Goal: Task Accomplishment & Management: Manage account settings

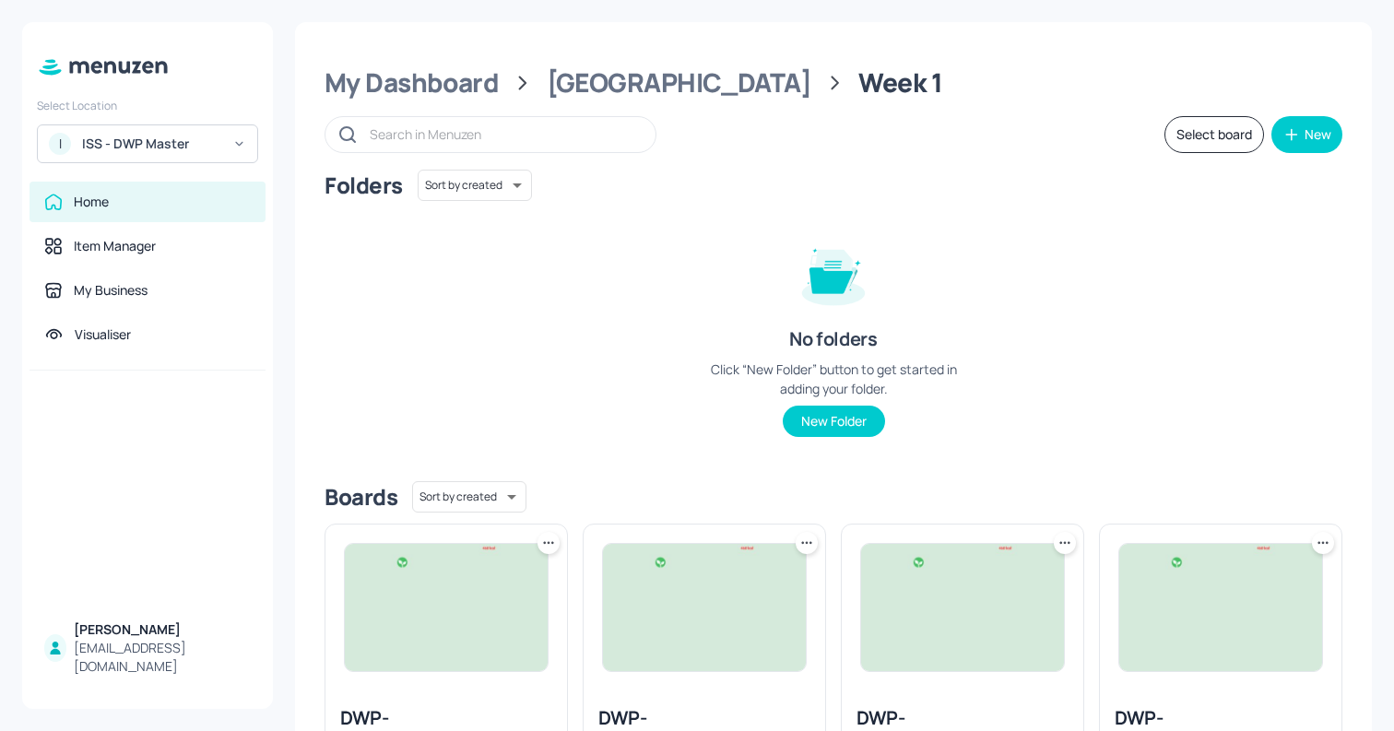
click at [151, 151] on div "ISS - DWP Master" at bounding box center [151, 144] width 139 height 18
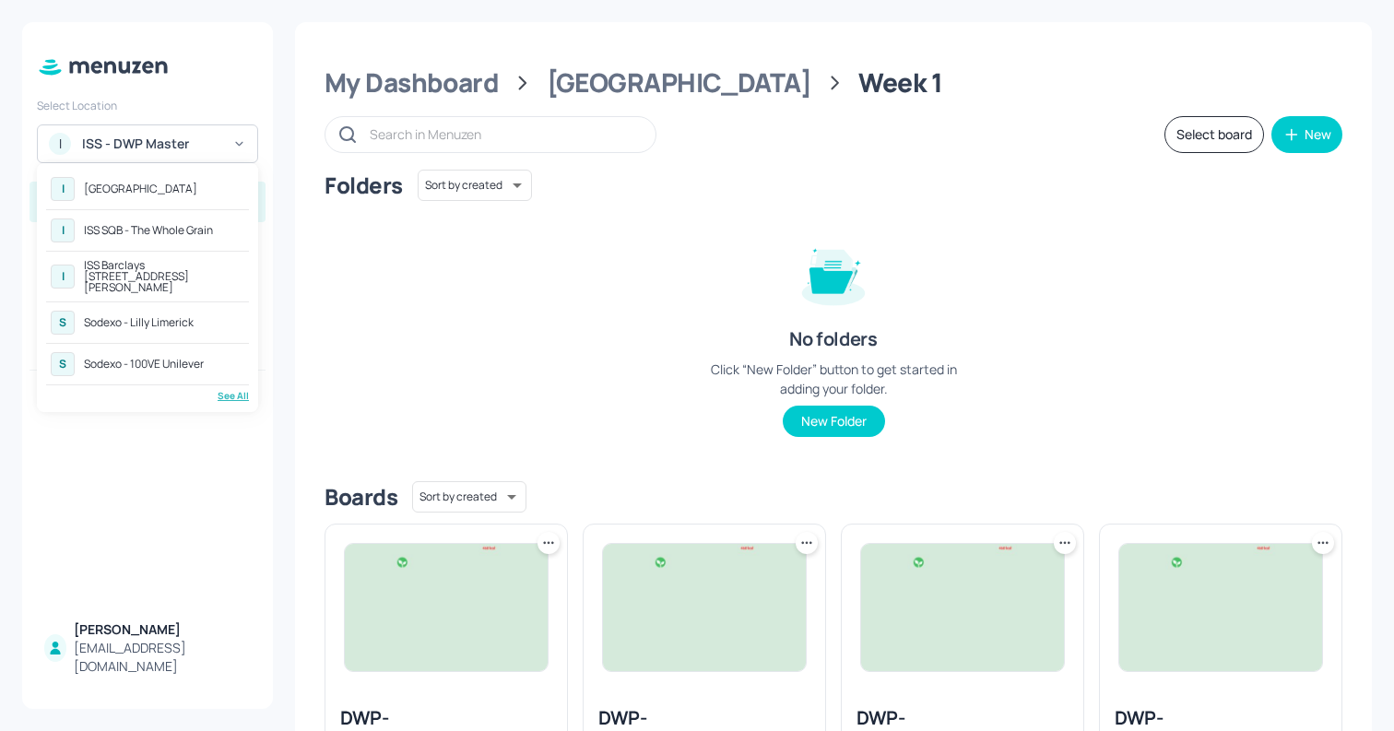
click at [231, 390] on div "See All" at bounding box center [147, 396] width 203 height 14
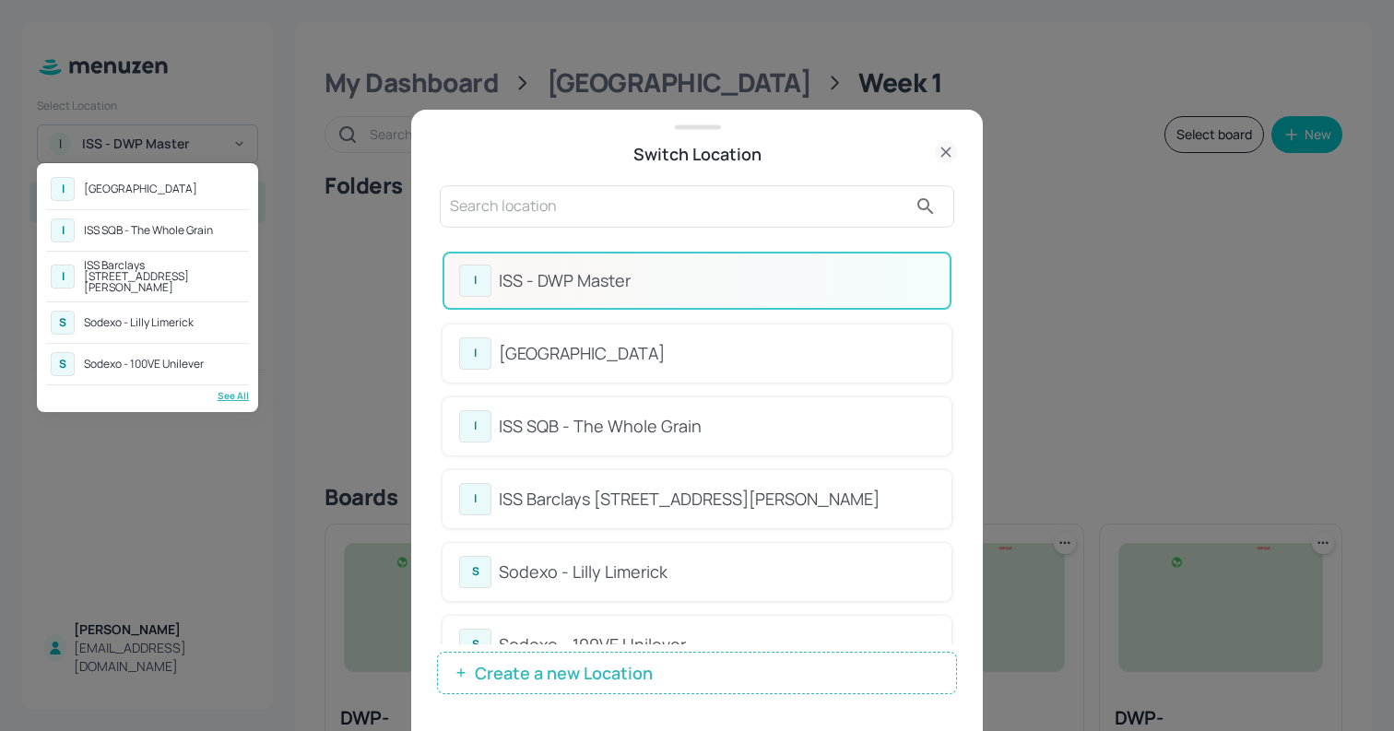
click at [520, 194] on div at bounding box center [697, 365] width 1394 height 731
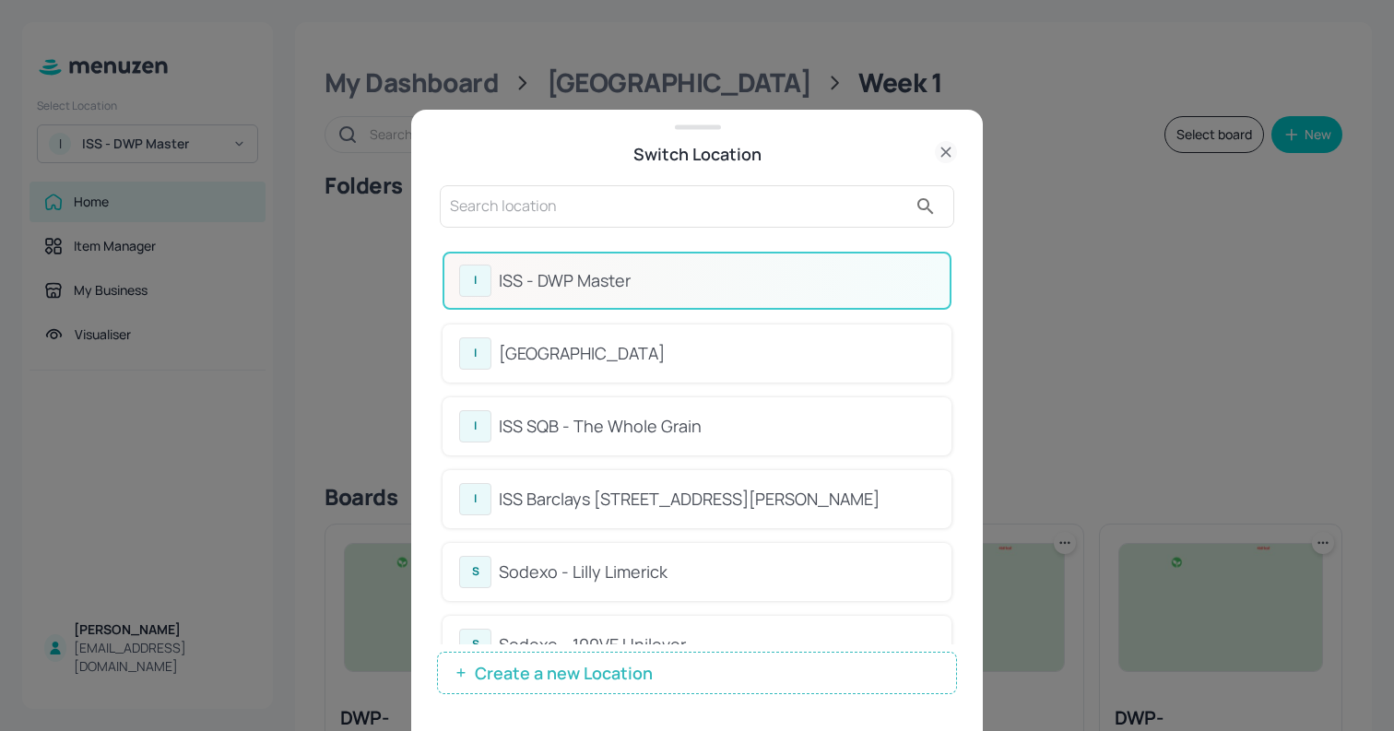
click at [509, 199] on input "text" at bounding box center [678, 207] width 457 height 30
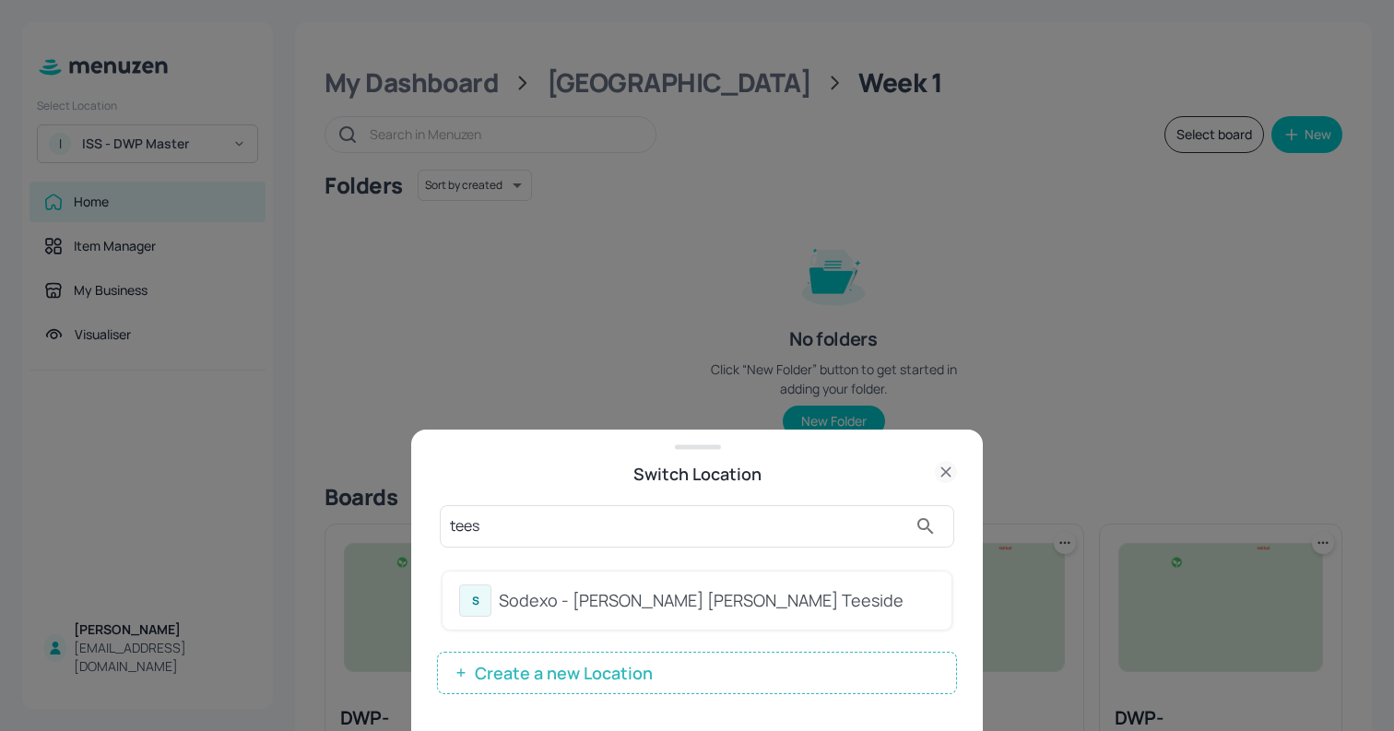
type input "tees"
click at [544, 600] on div "Sodexo - [PERSON_NAME] [PERSON_NAME] Teeside" at bounding box center [717, 600] width 436 height 25
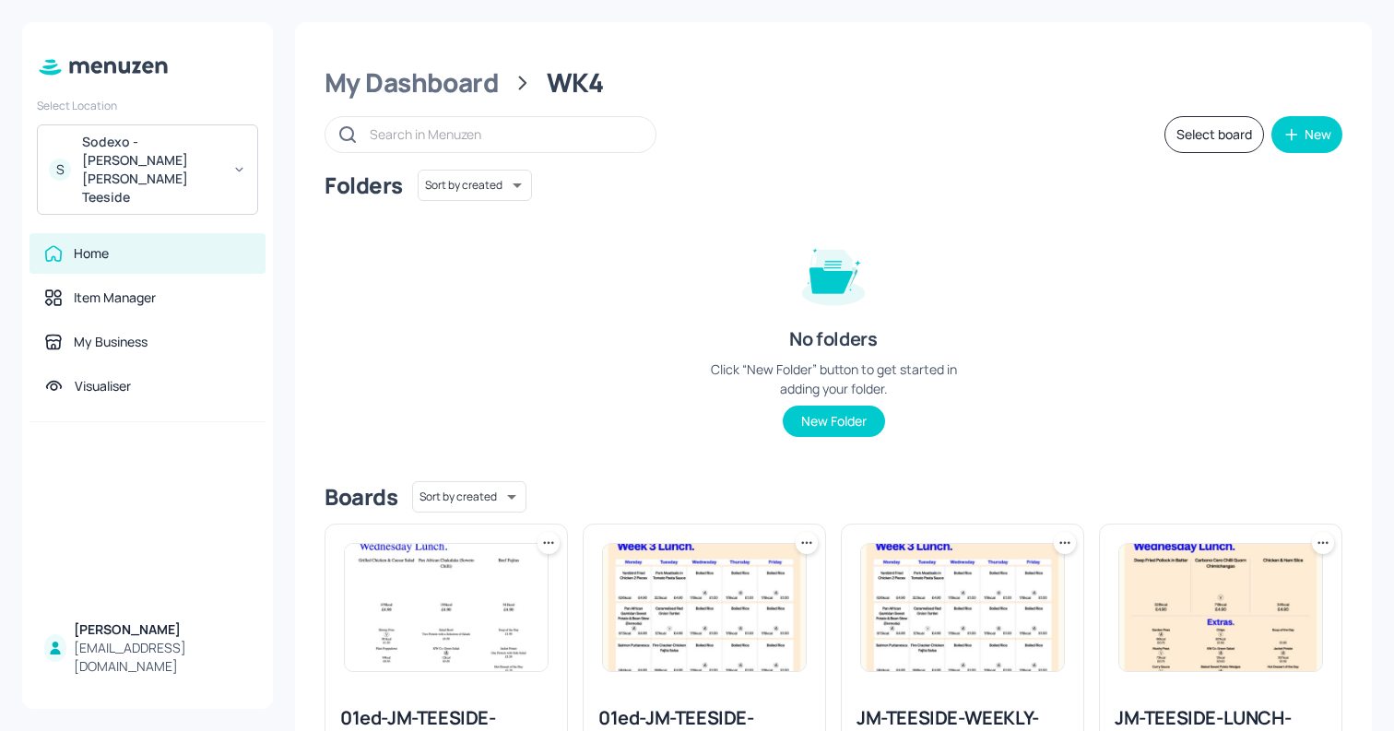
click at [583, 376] on div "Folders Sort by created id ​ No folders Click “New Folder” button to get starte…" at bounding box center [834, 318] width 1018 height 297
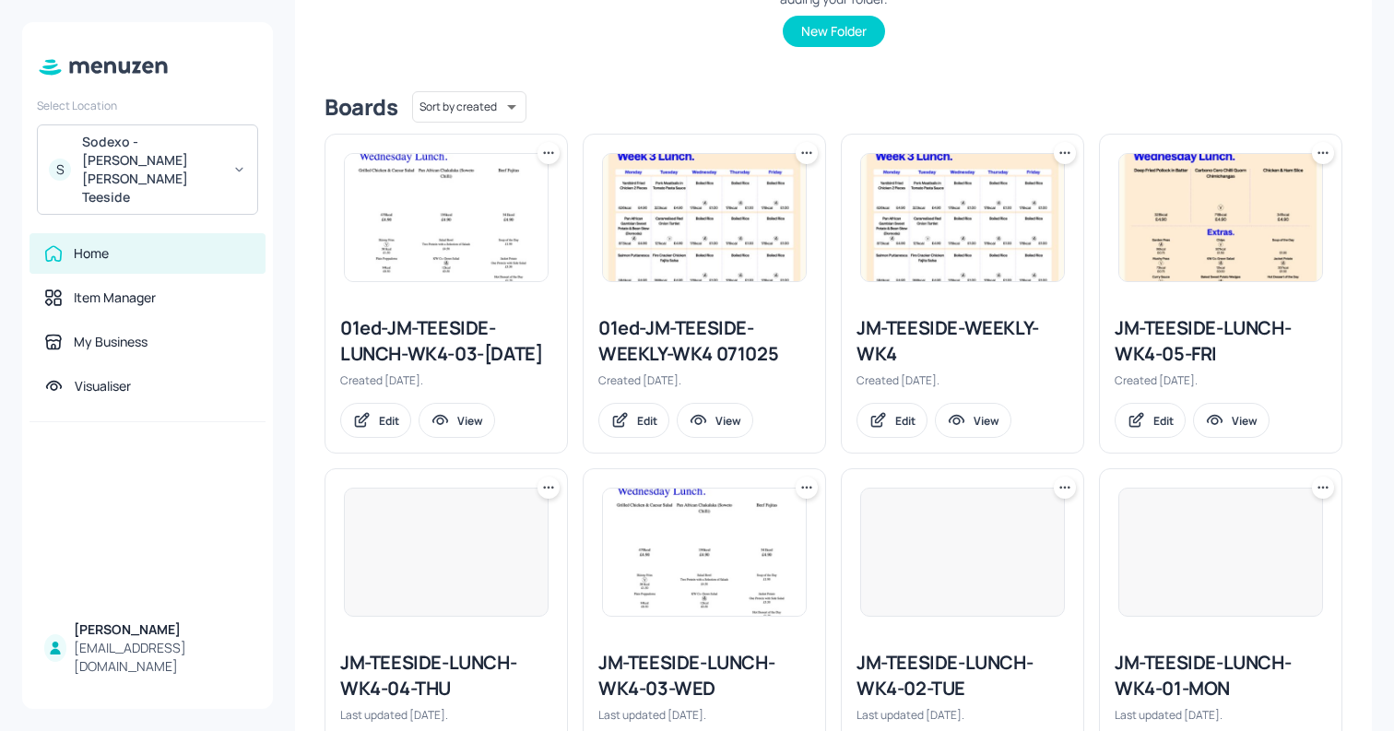
scroll to position [391, 0]
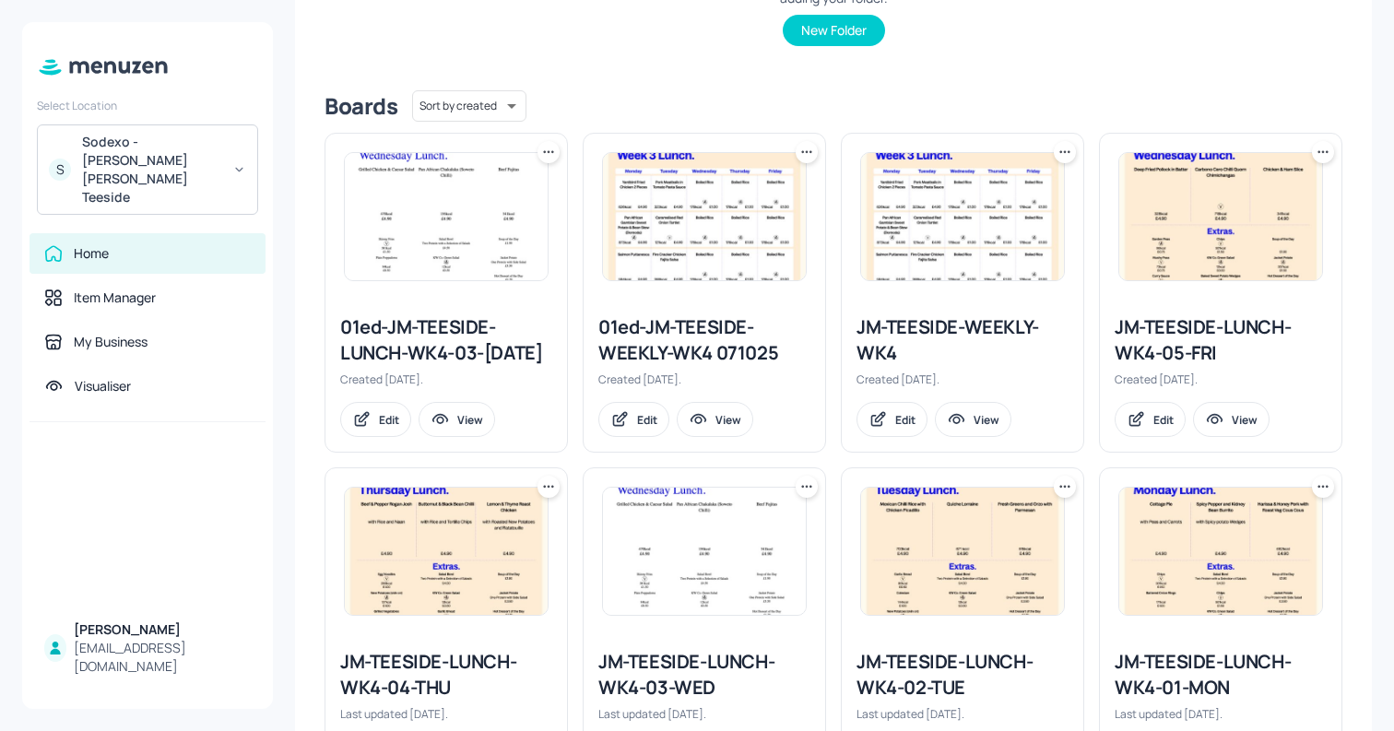
click at [646, 348] on div "01ed-JM-TEESIDE-WEEKLY-WK4 071025" at bounding box center [704, 340] width 212 height 52
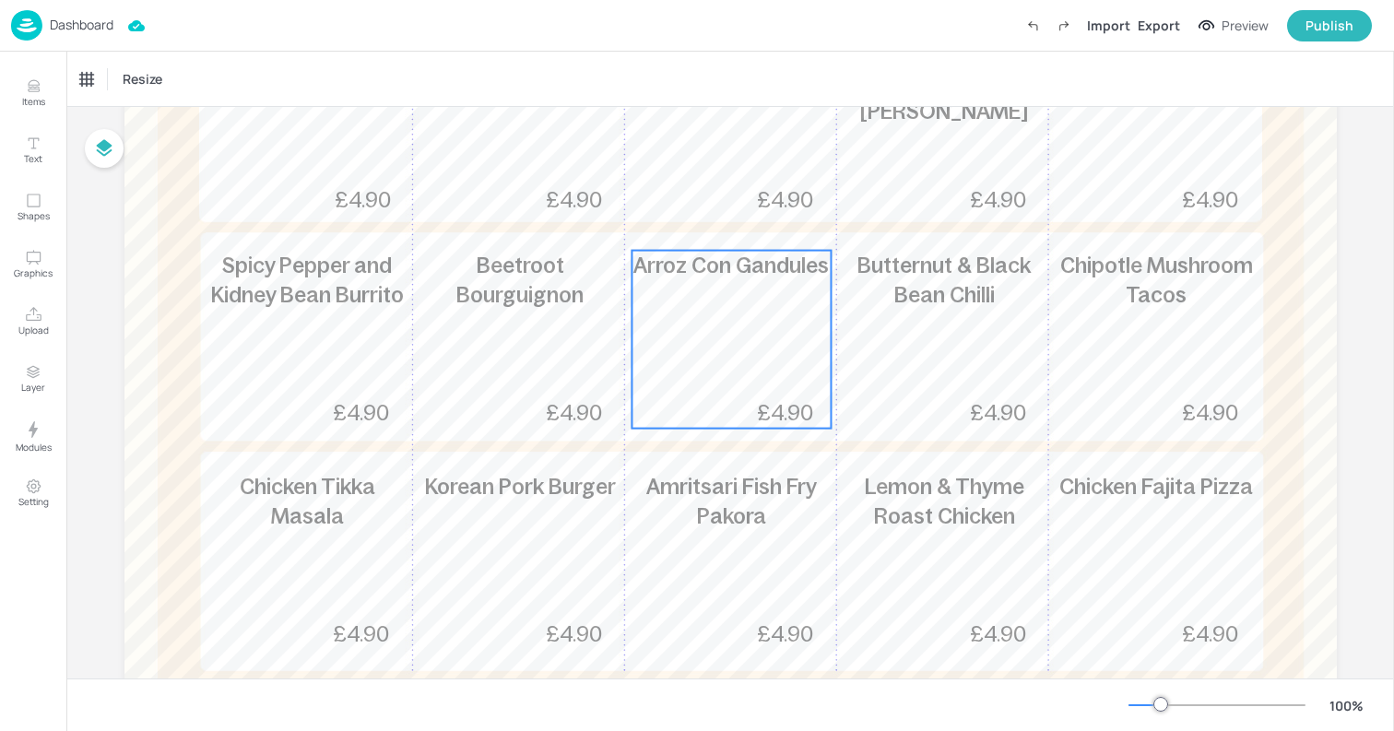
scroll to position [410, 0]
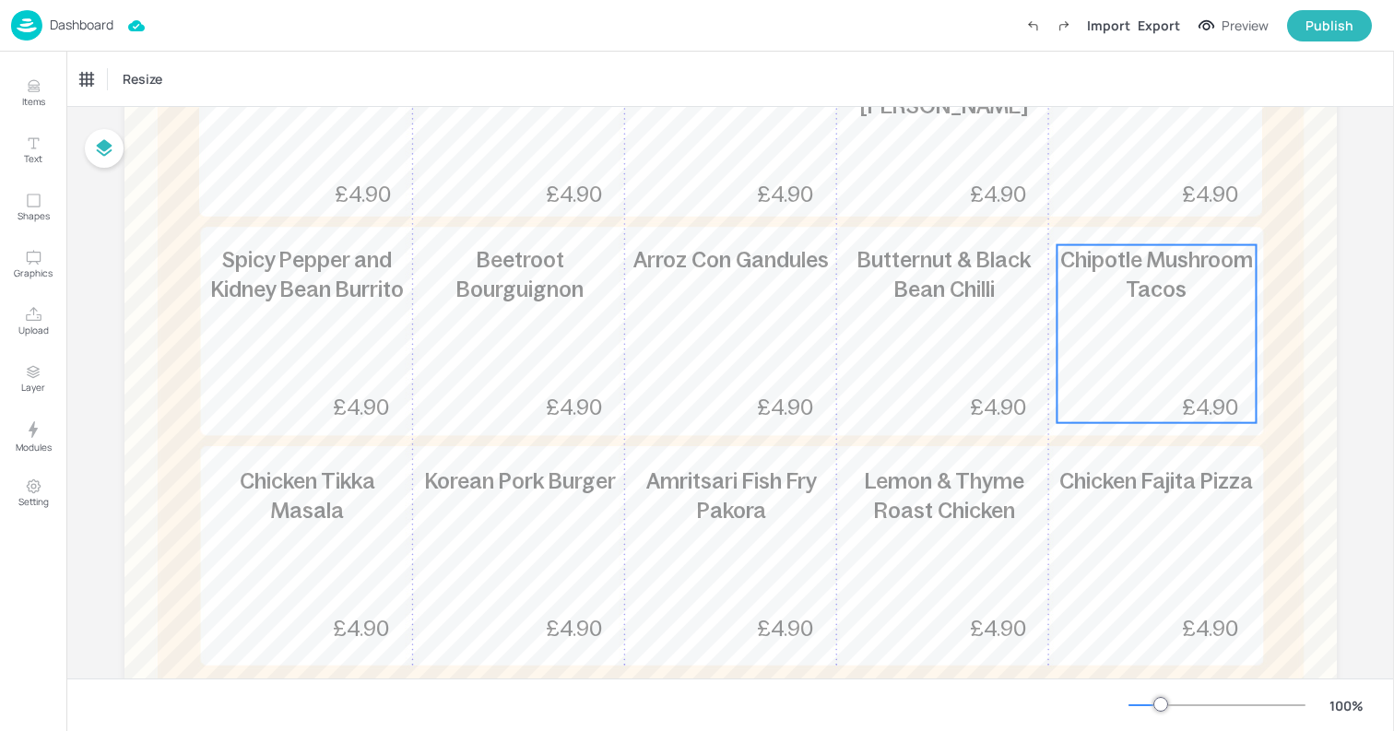
click at [1147, 287] on span "Chipotle Mushroom Tacos" at bounding box center [1156, 274] width 193 height 53
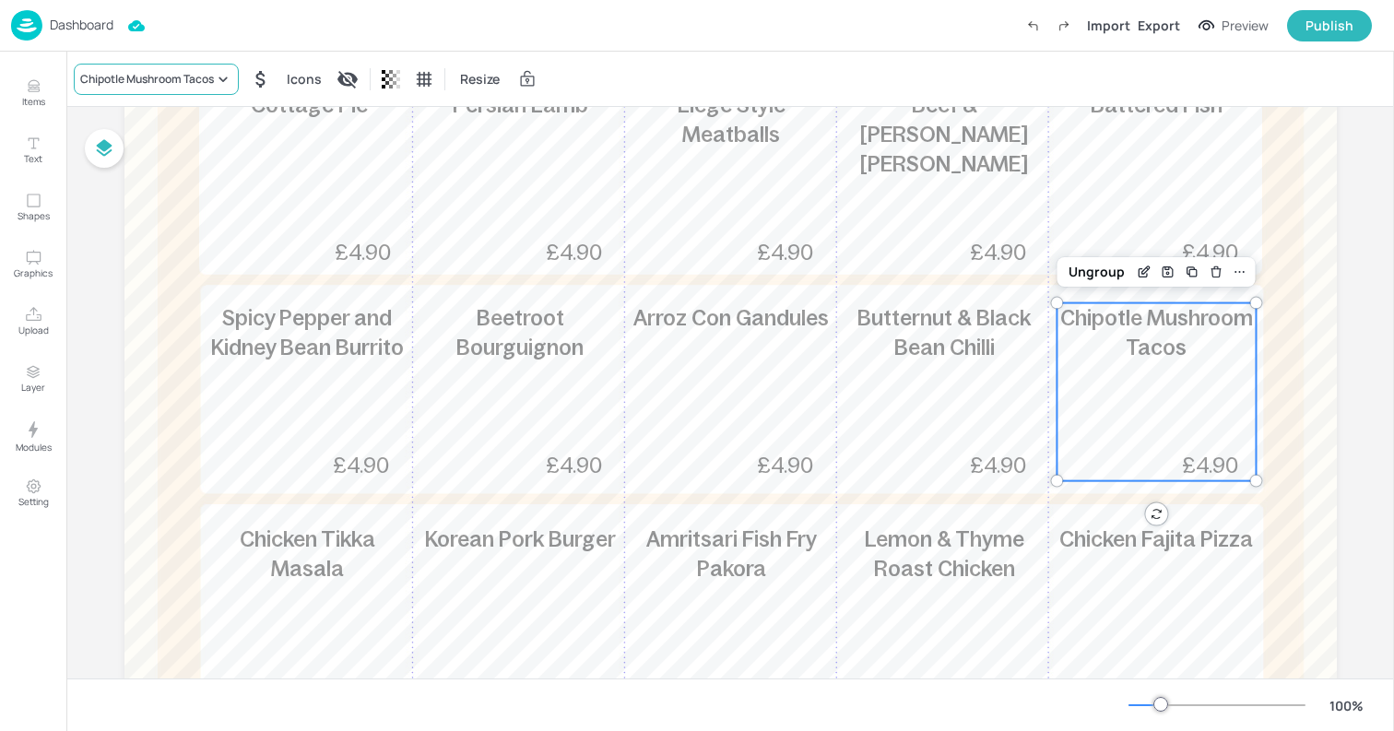
click at [145, 77] on div "Chipotle Mushroom Tacos" at bounding box center [147, 79] width 134 height 17
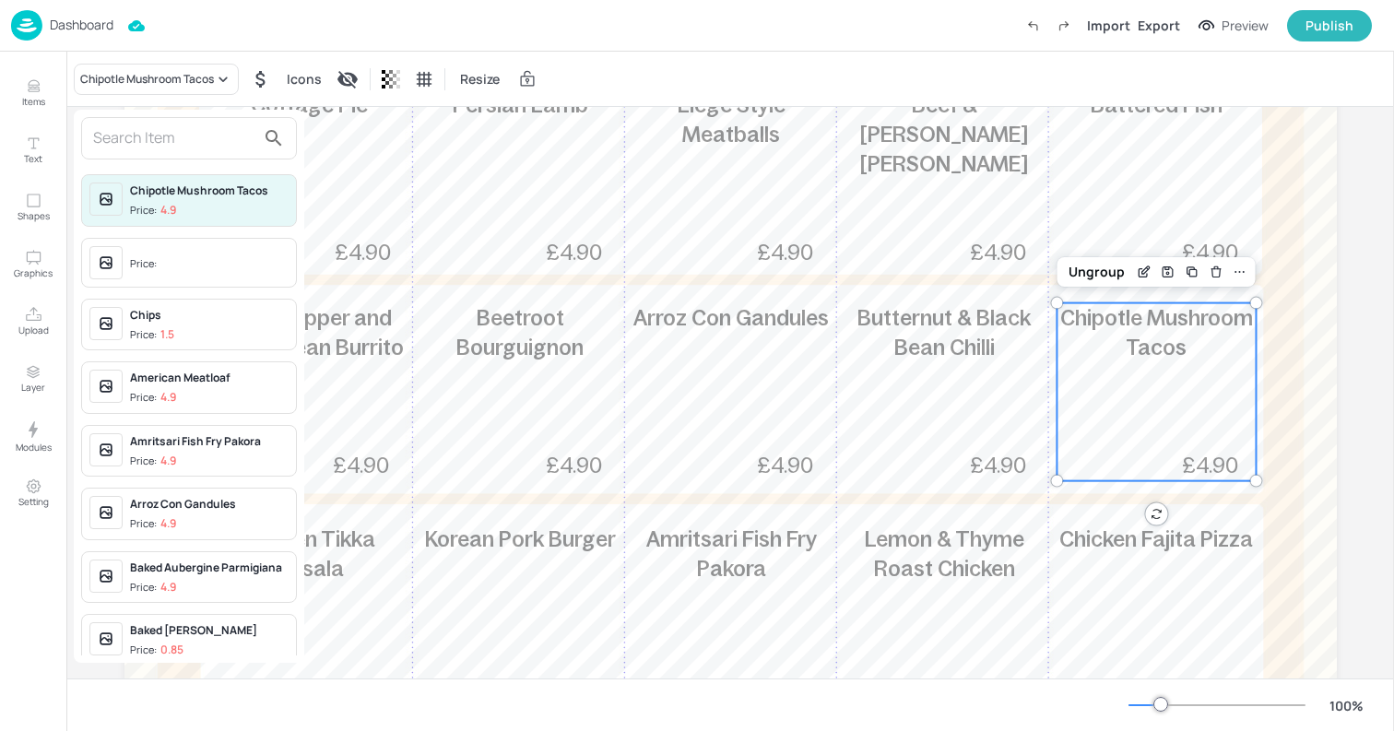
click at [124, 138] on input "text" at bounding box center [174, 139] width 162 height 30
type input "m"
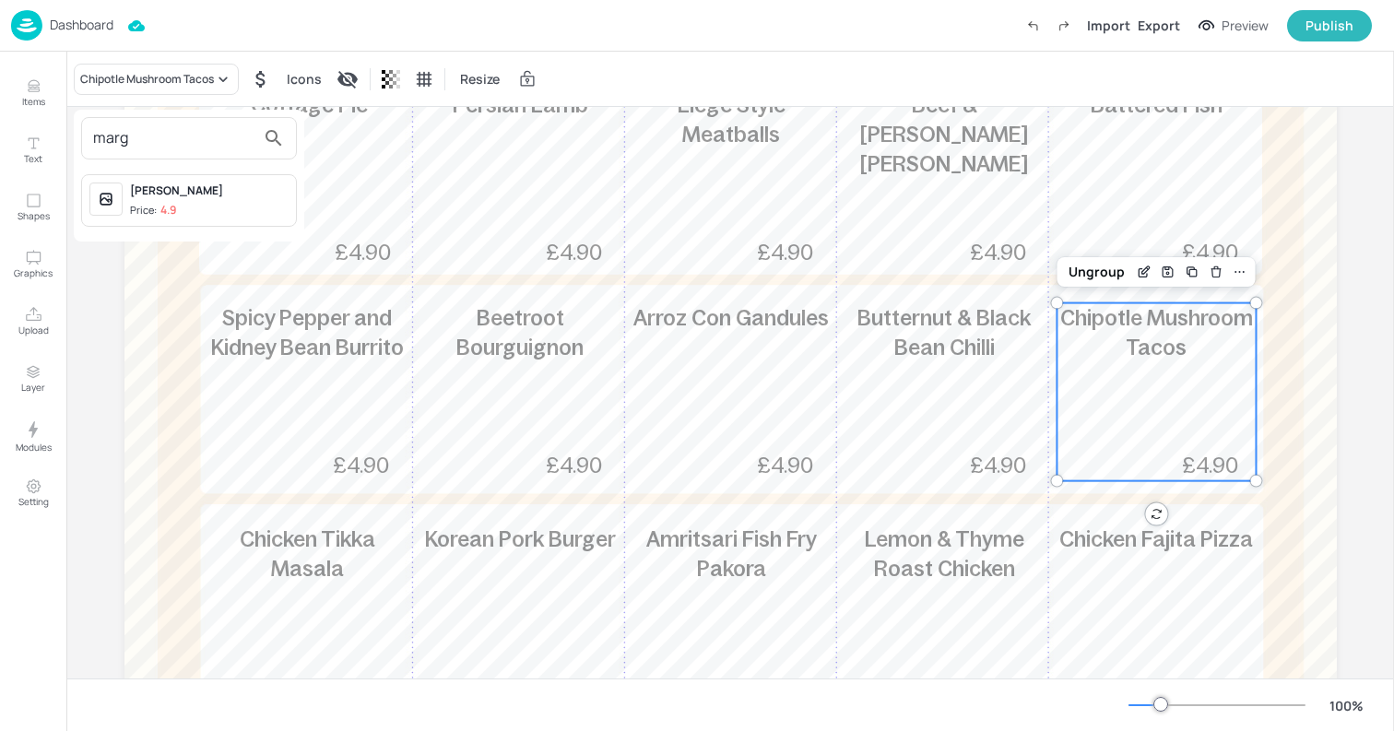
type input "marg"
click at [171, 196] on div "Margherita Pizza" at bounding box center [209, 191] width 159 height 17
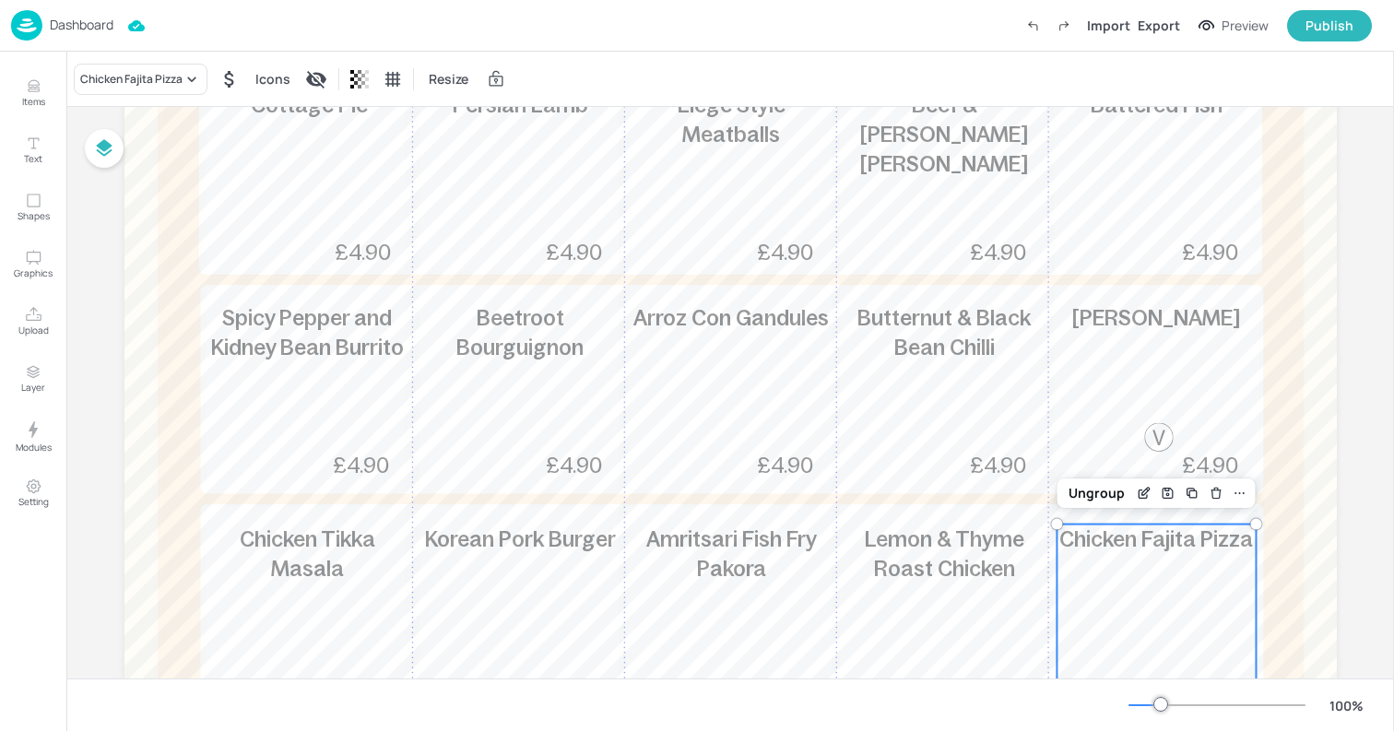
click at [1144, 567] on div "Chicken Fajita Pizza £4.90" at bounding box center [1156, 614] width 199 height 178
click at [124, 94] on div "Chicken Fajita Pizza" at bounding box center [141, 79] width 134 height 31
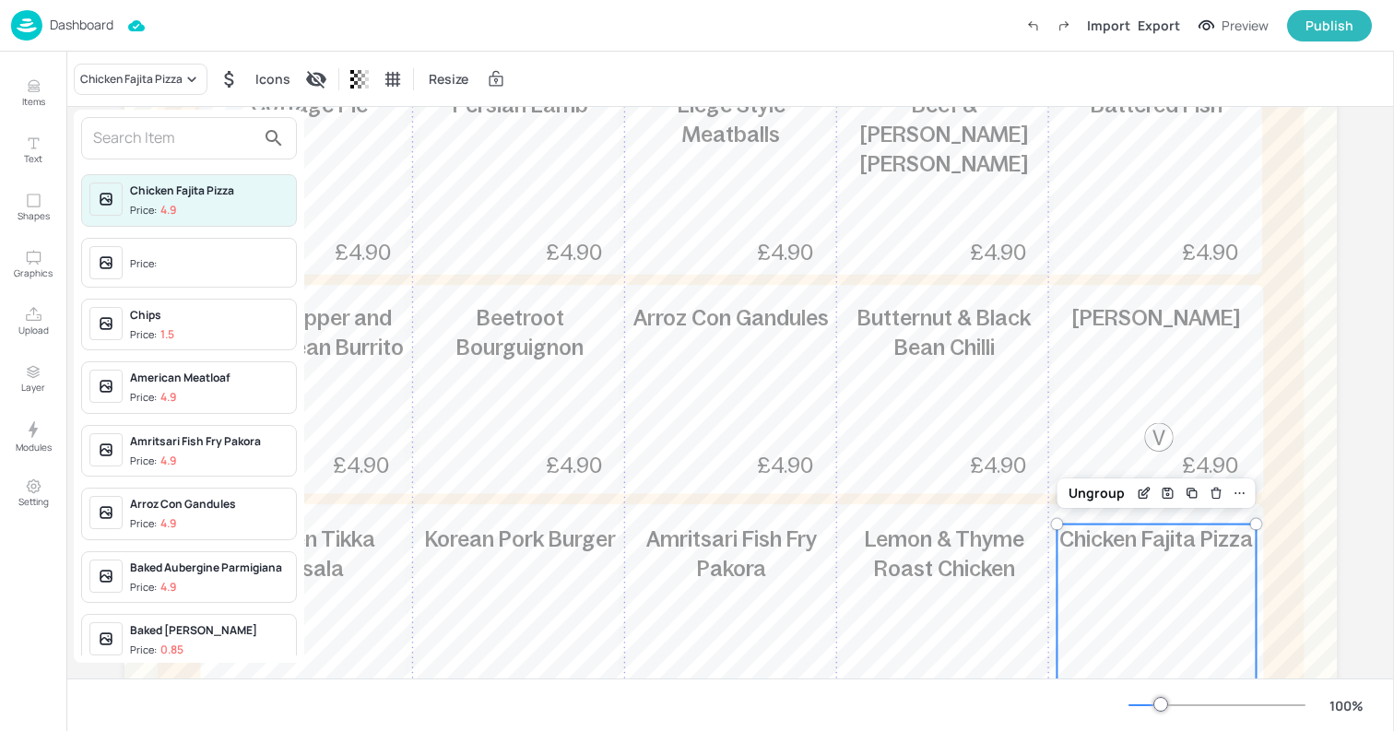
click at [123, 139] on input "text" at bounding box center [174, 139] width 162 height 30
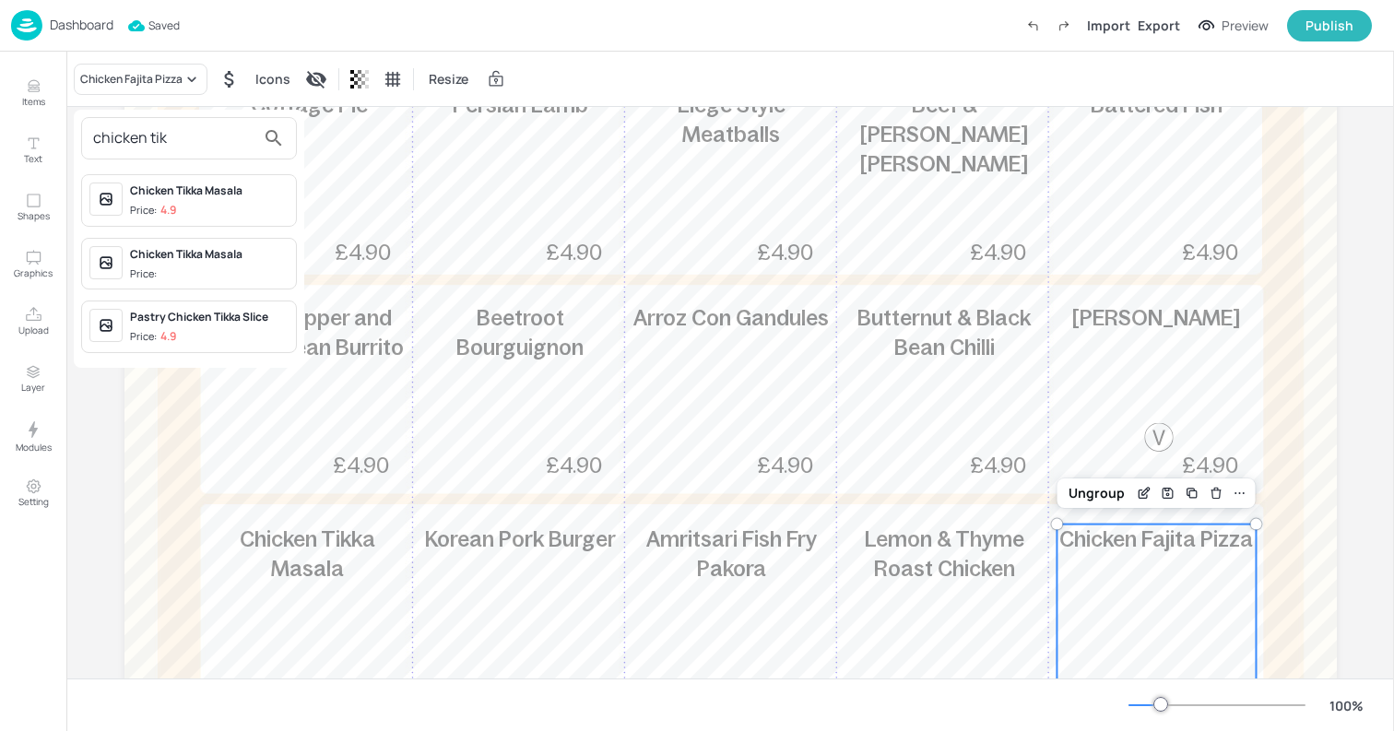
type input "chicken tik"
click at [184, 201] on div "Chicken Tikka Masala Price: 4.9" at bounding box center [209, 201] width 159 height 36
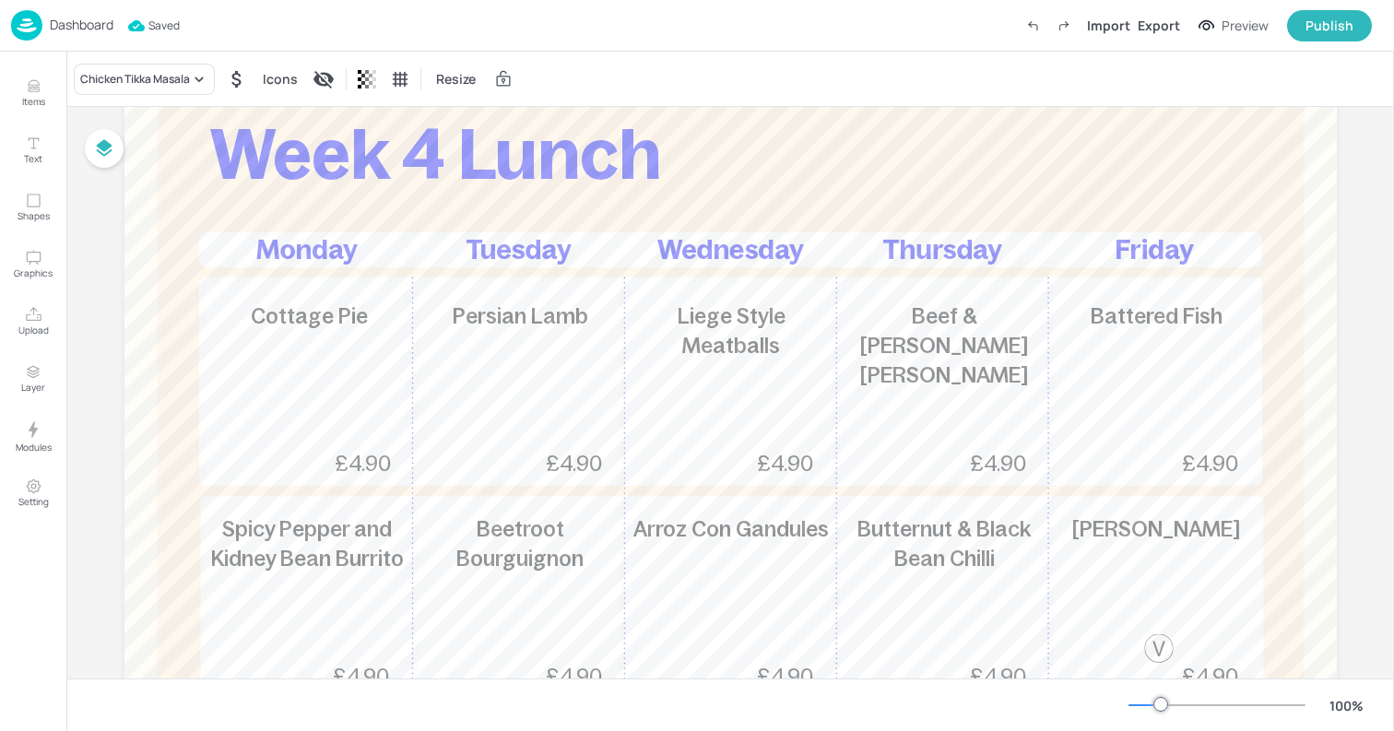
scroll to position [0, 0]
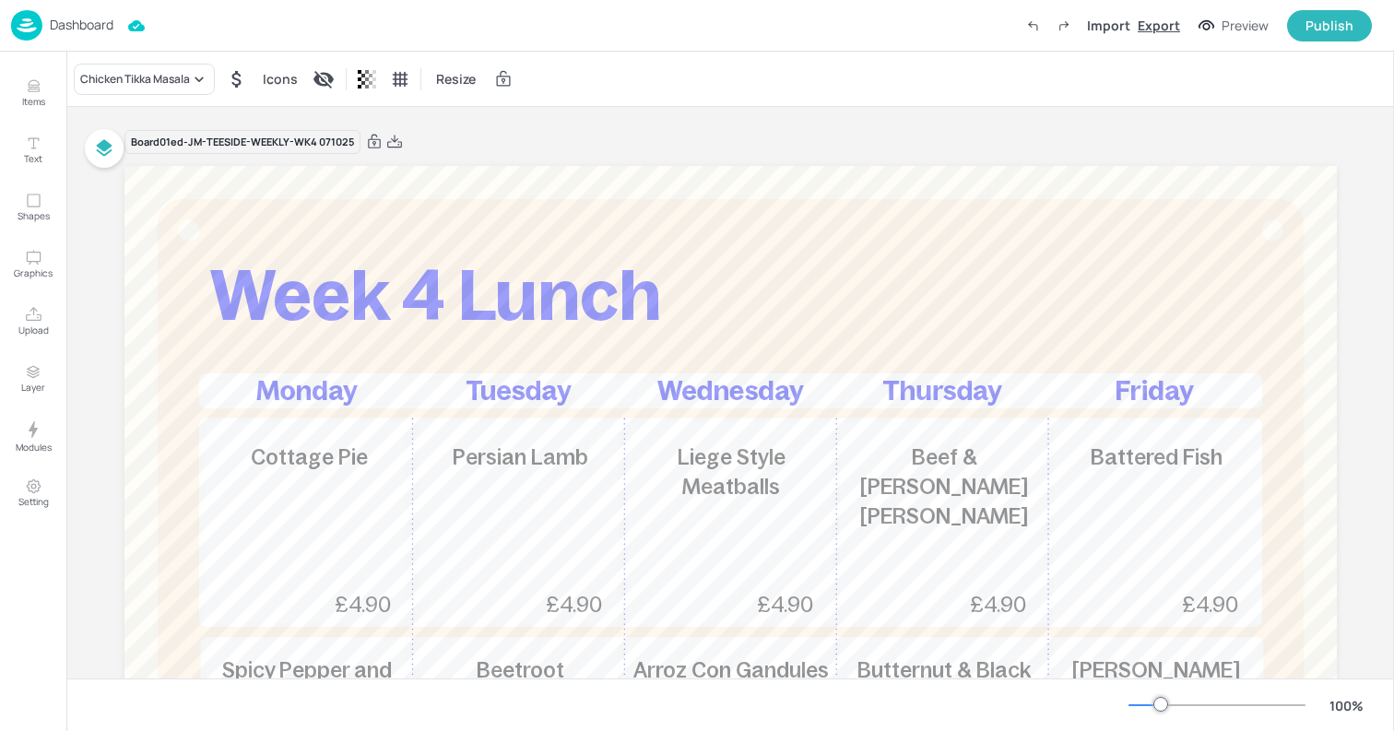
click at [1169, 30] on div "Export" at bounding box center [1159, 25] width 42 height 19
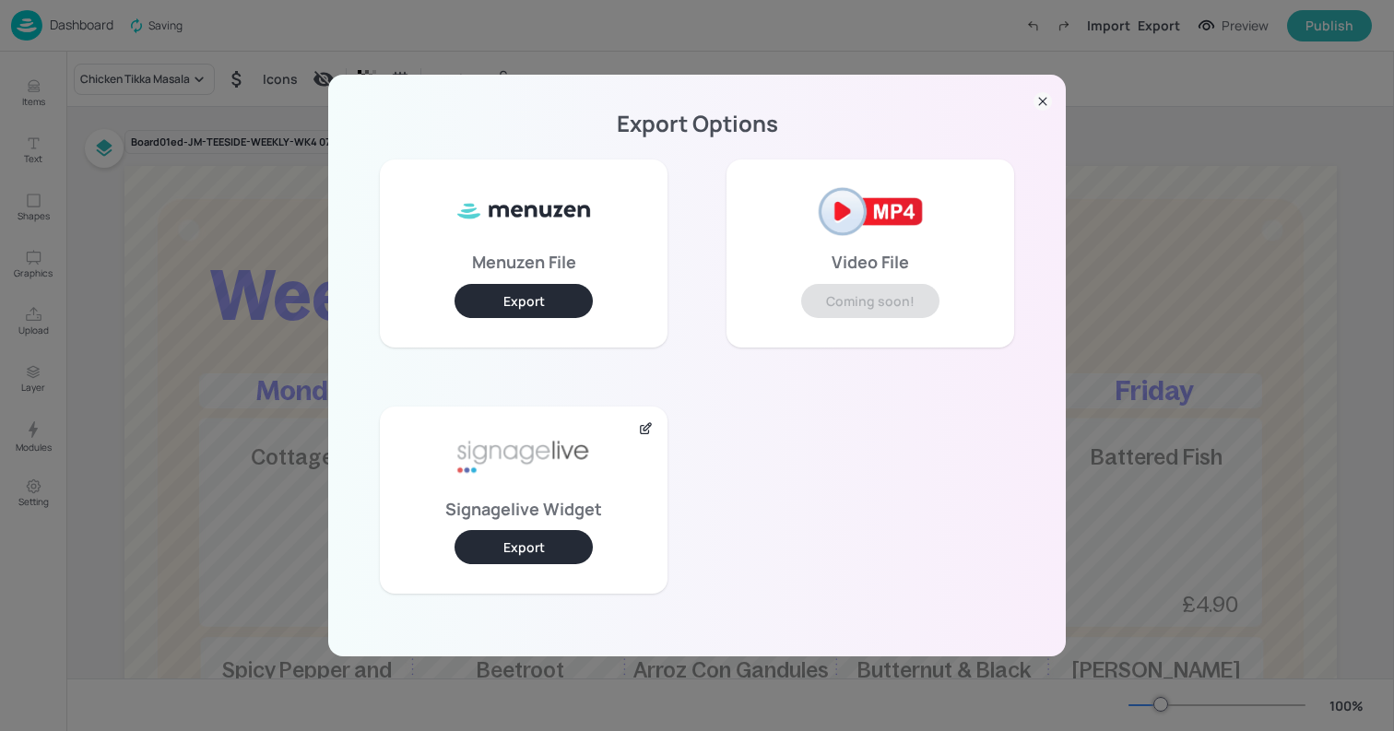
click at [527, 542] on button "Export" at bounding box center [524, 547] width 138 height 34
click at [725, 53] on div "Export Options Menuzen File Export Video File Coming soon! Signagelive Widget E…" at bounding box center [697, 365] width 1394 height 731
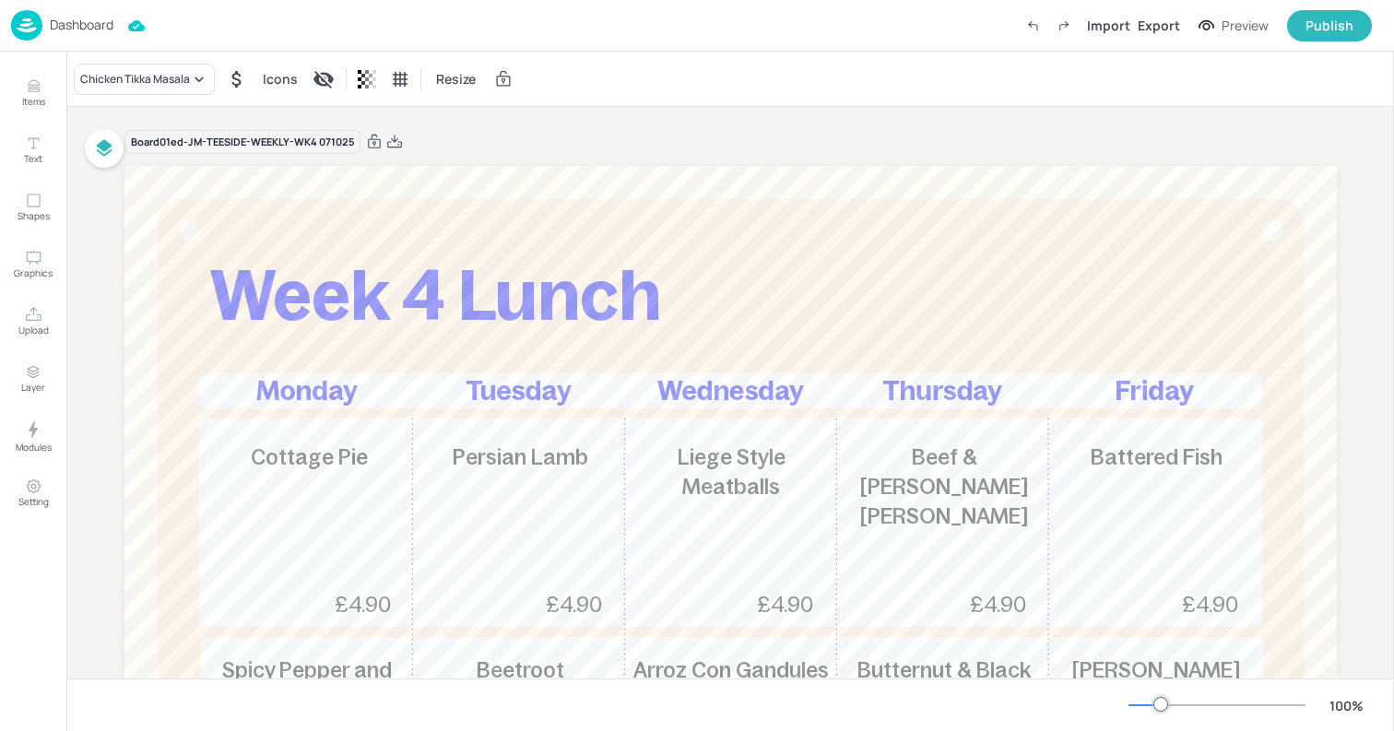
click at [77, 23] on p "Dashboard" at bounding box center [82, 24] width 64 height 13
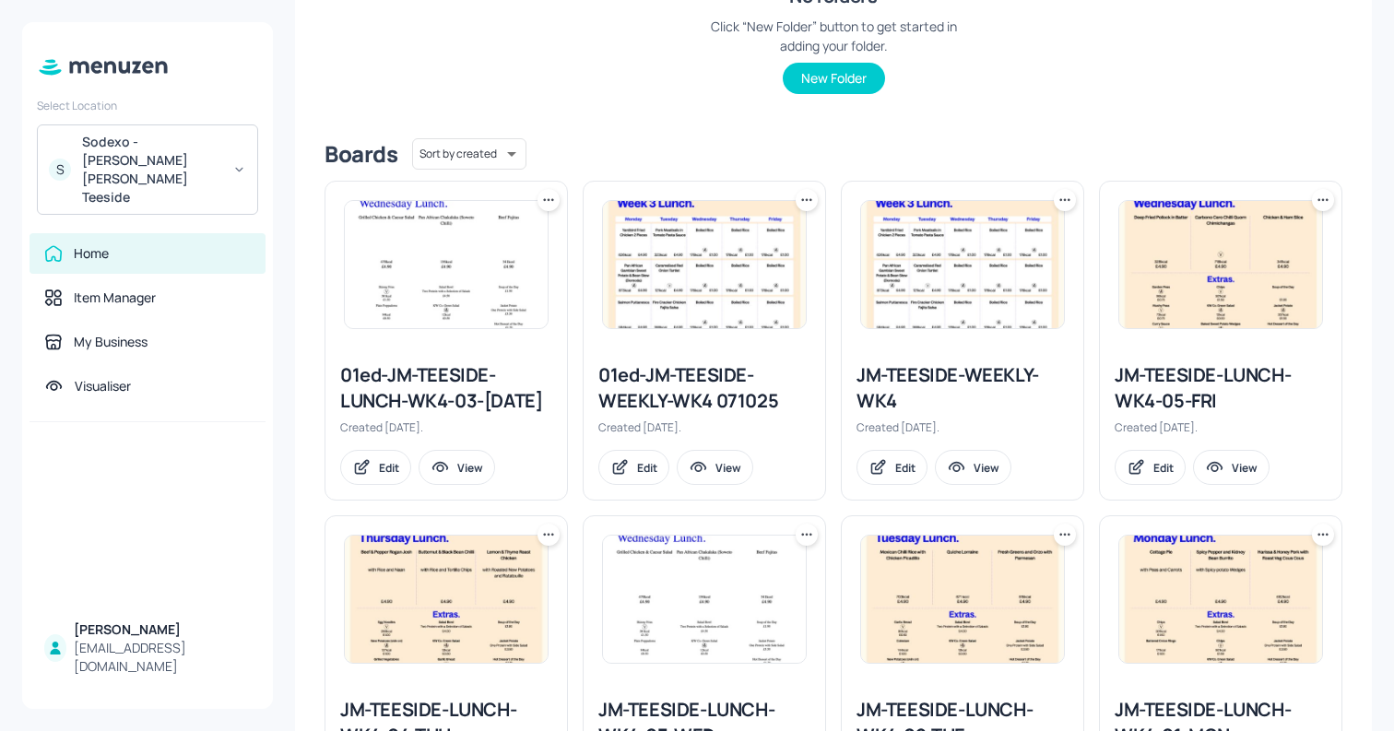
scroll to position [348, 0]
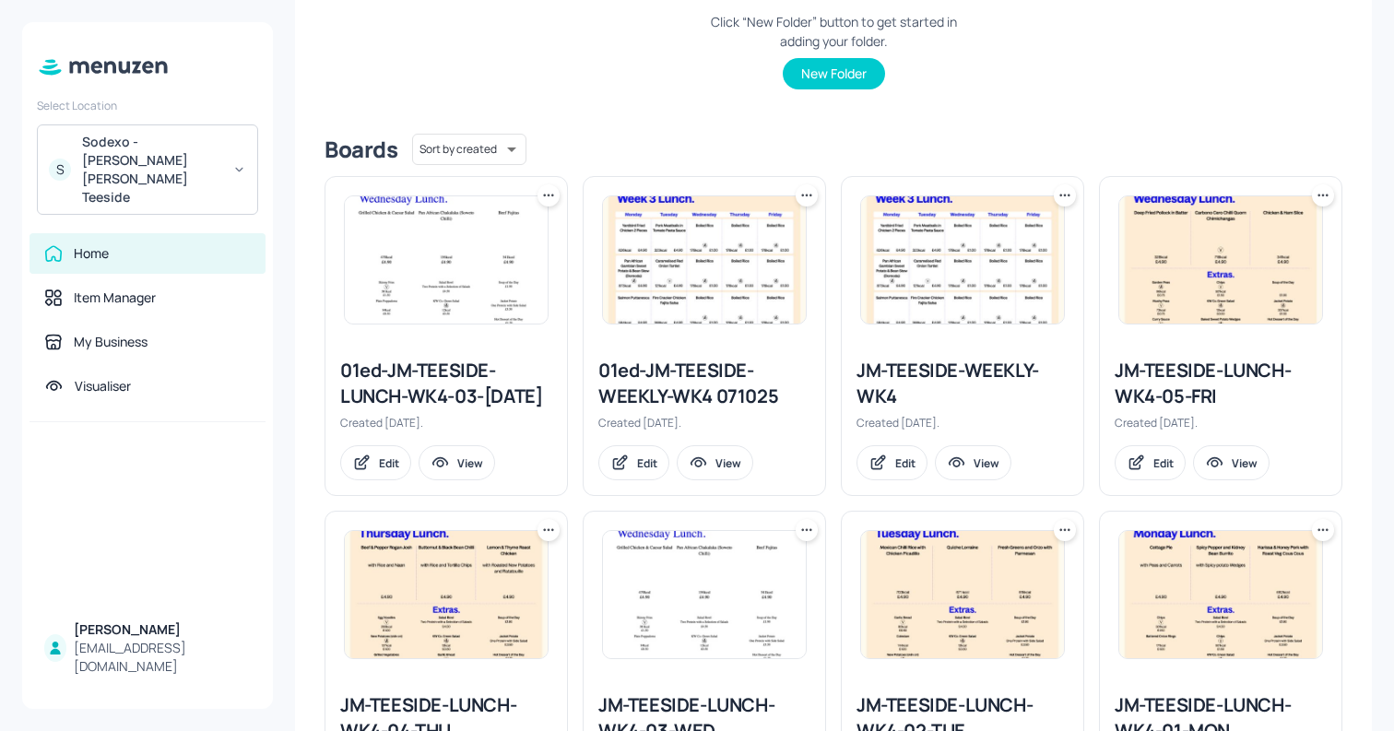
click at [1319, 198] on icon at bounding box center [1323, 195] width 18 height 18
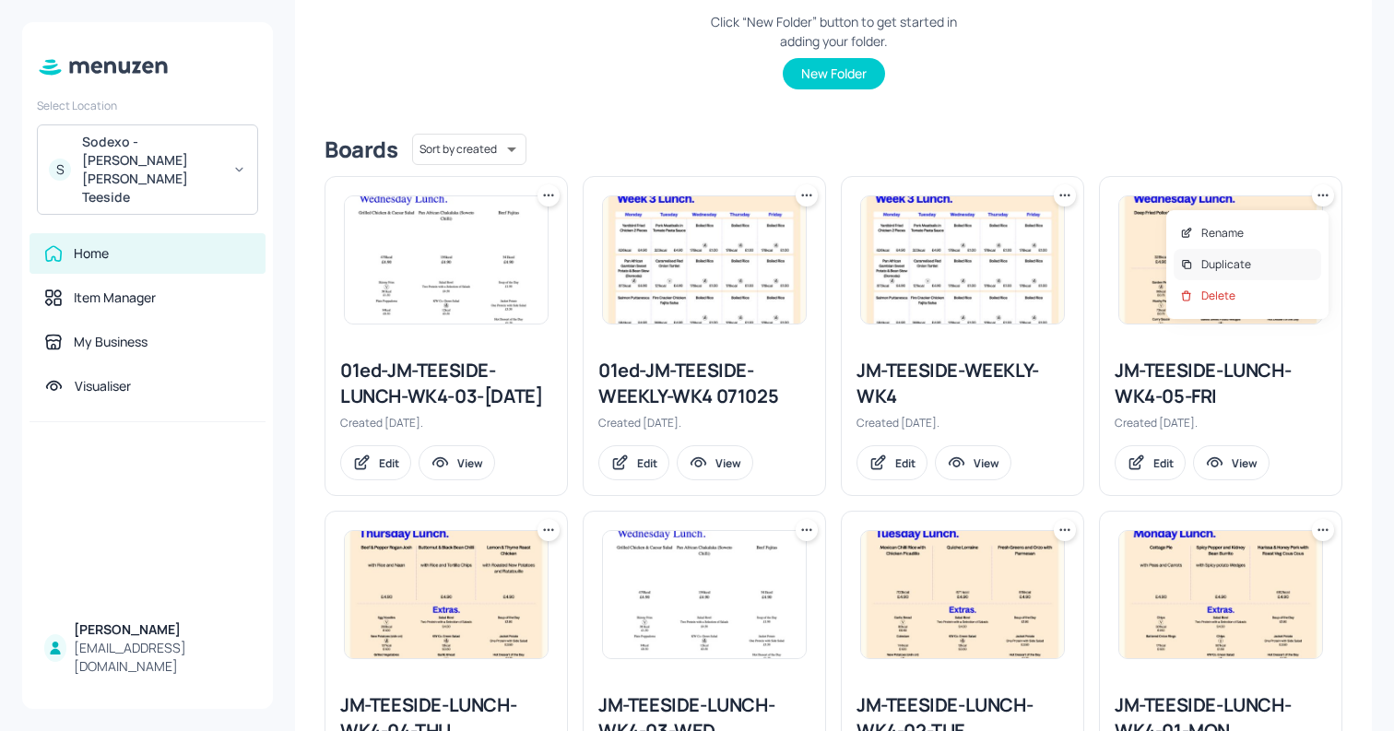
click at [1222, 261] on p "Duplicate" at bounding box center [1227, 264] width 50 height 17
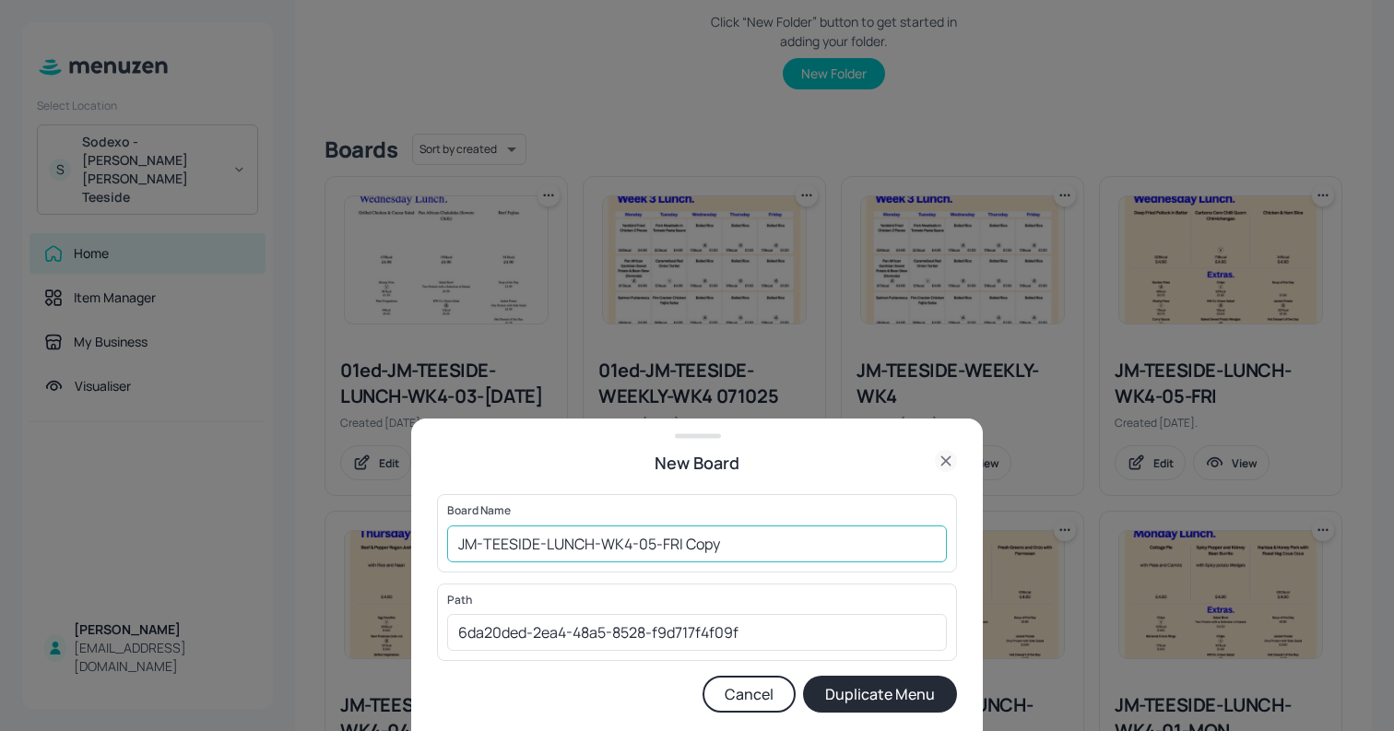
click at [456, 542] on input "JM-TEESIDE-LUNCH-WK4-05-FRI Copy" at bounding box center [697, 544] width 500 height 37
drag, startPoint x: 725, startPoint y: 542, endPoint x: 869, endPoint y: 541, distance: 143.9
click at [869, 541] on input "01ed-JM-TEESIDE-LUNCH-WK4-05-FRI Copy" at bounding box center [697, 544] width 500 height 37
type input "01ed-JM-TEESIDE-LUNCH-WK4-05-[DATE]"
click at [803, 676] on button "Duplicate Menu" at bounding box center [880, 694] width 154 height 37
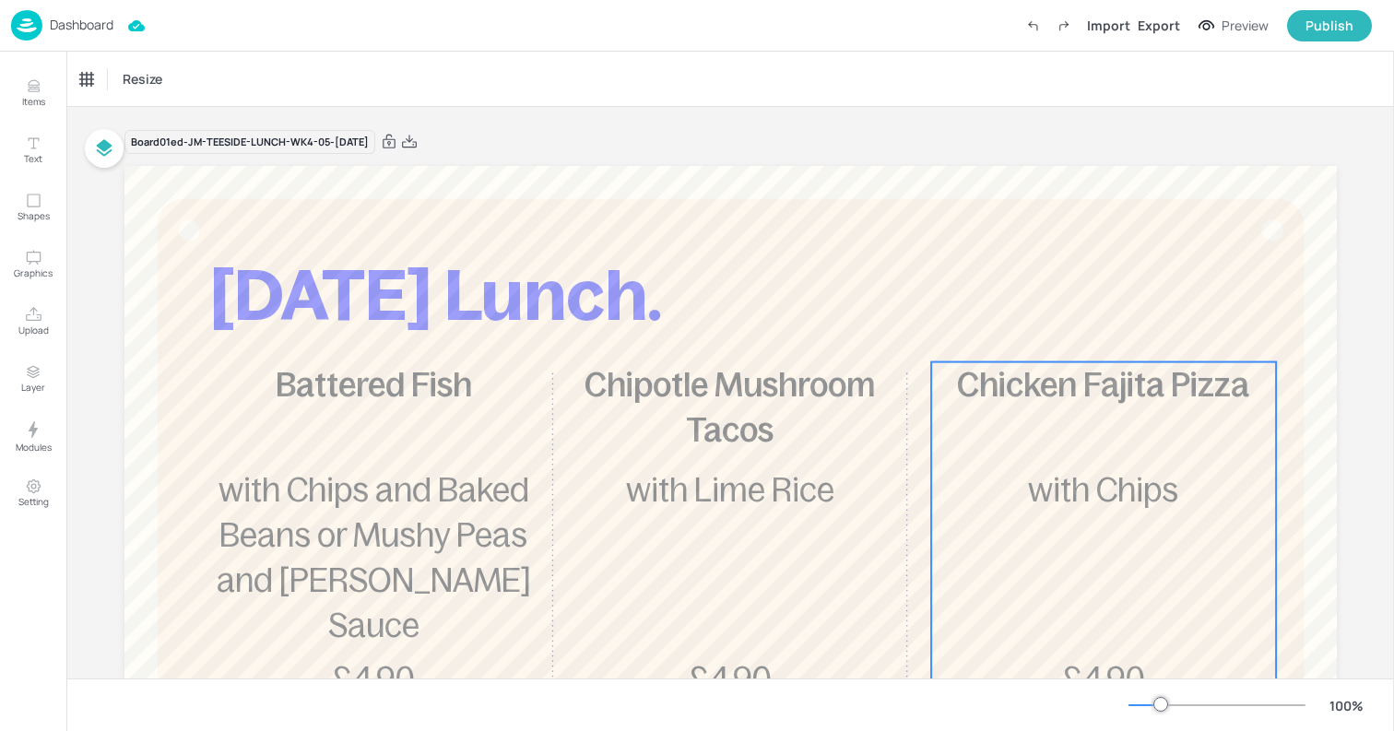
click at [1083, 463] on div "Chicken Fajita Pizza £4.90 with Chips" at bounding box center [1103, 529] width 345 height 334
click at [126, 80] on div "Chicken Fajita Pizza" at bounding box center [131, 79] width 102 height 17
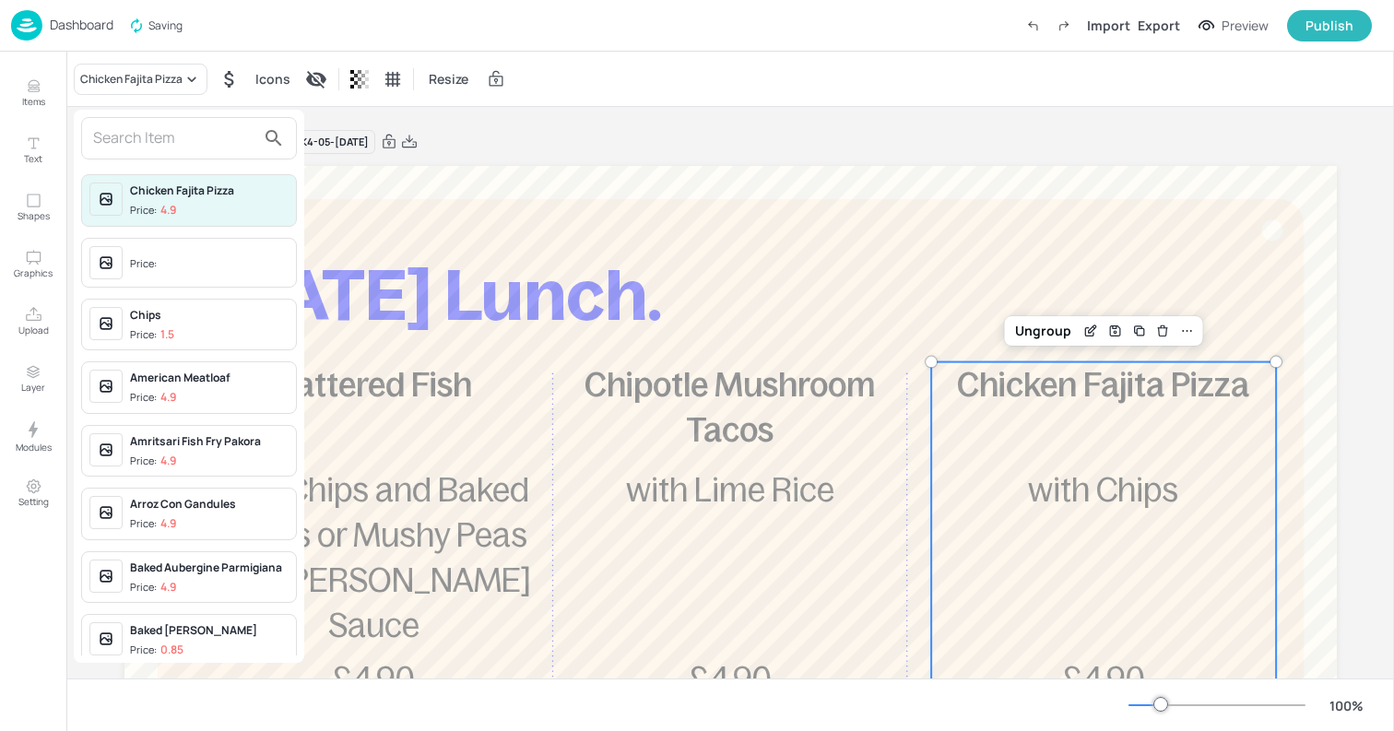
click at [158, 127] on input "text" at bounding box center [174, 139] width 162 height 30
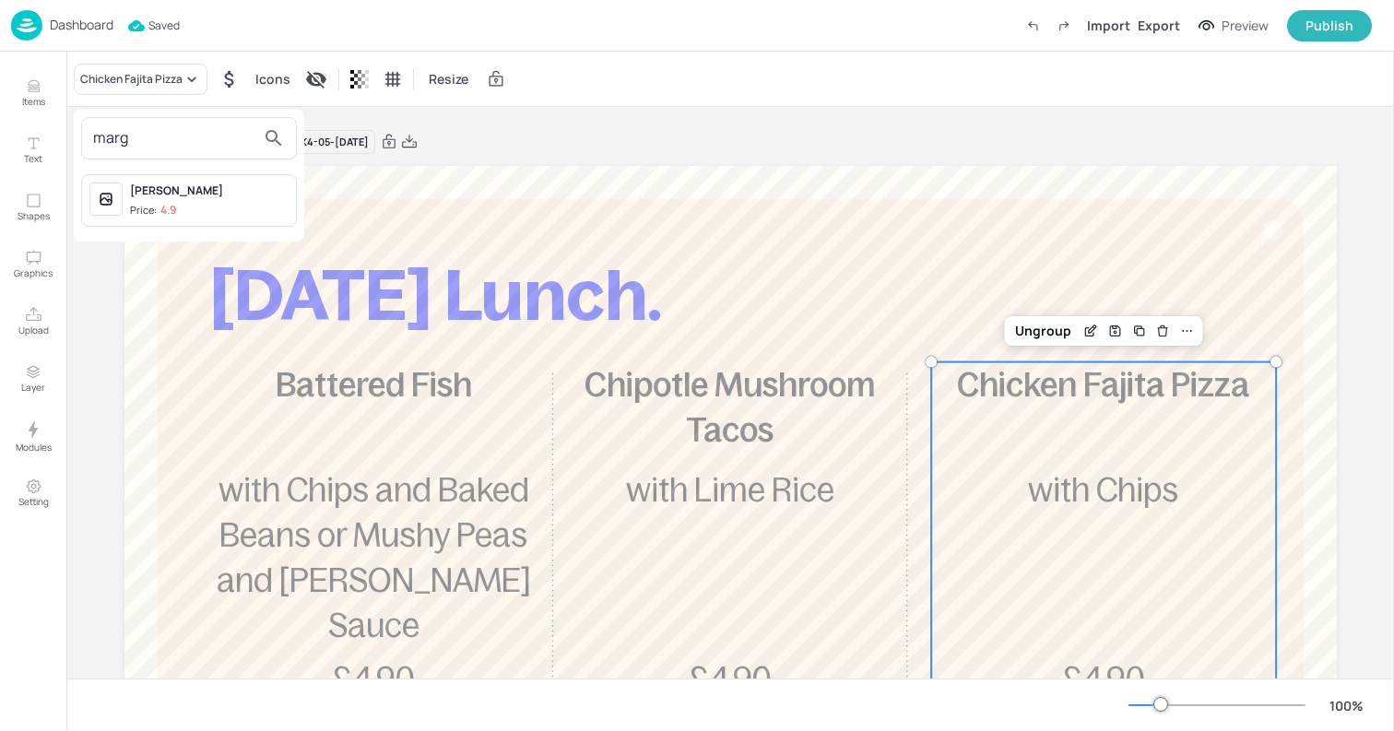
type input "marg"
click at [209, 195] on div "Margherita Pizza" at bounding box center [209, 191] width 159 height 17
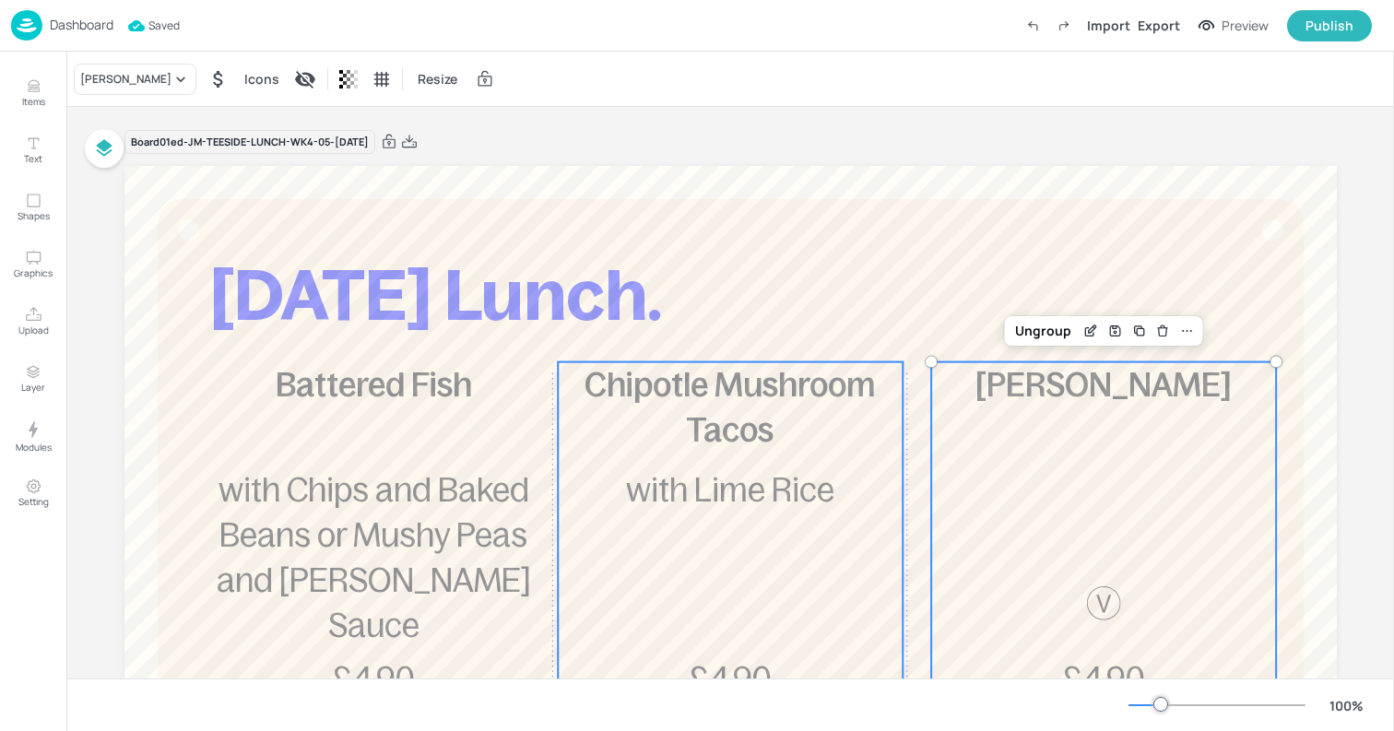
click at [704, 527] on div "Chipotle Mushroom Tacos £4.90 with Lime Rice" at bounding box center [730, 529] width 345 height 334
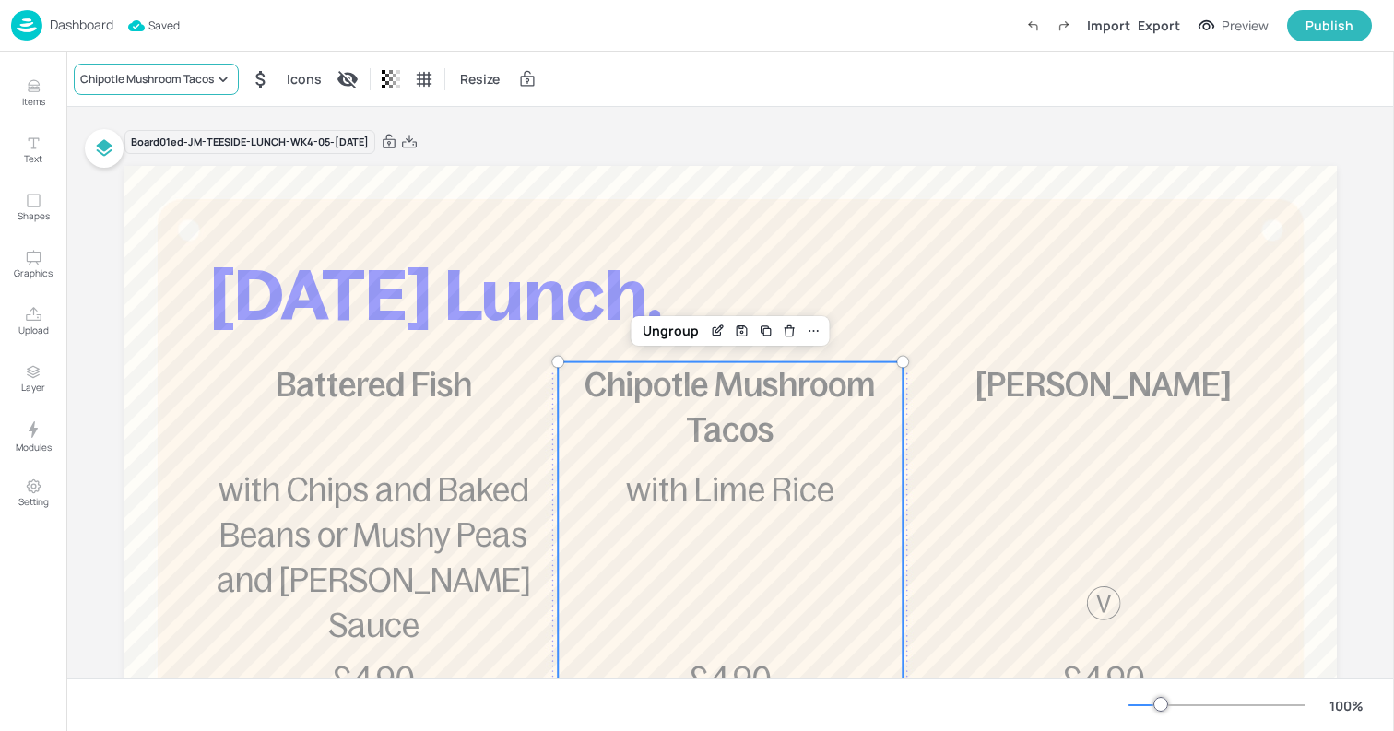
click at [160, 85] on div "Chipotle Mushroom Tacos" at bounding box center [147, 79] width 134 height 17
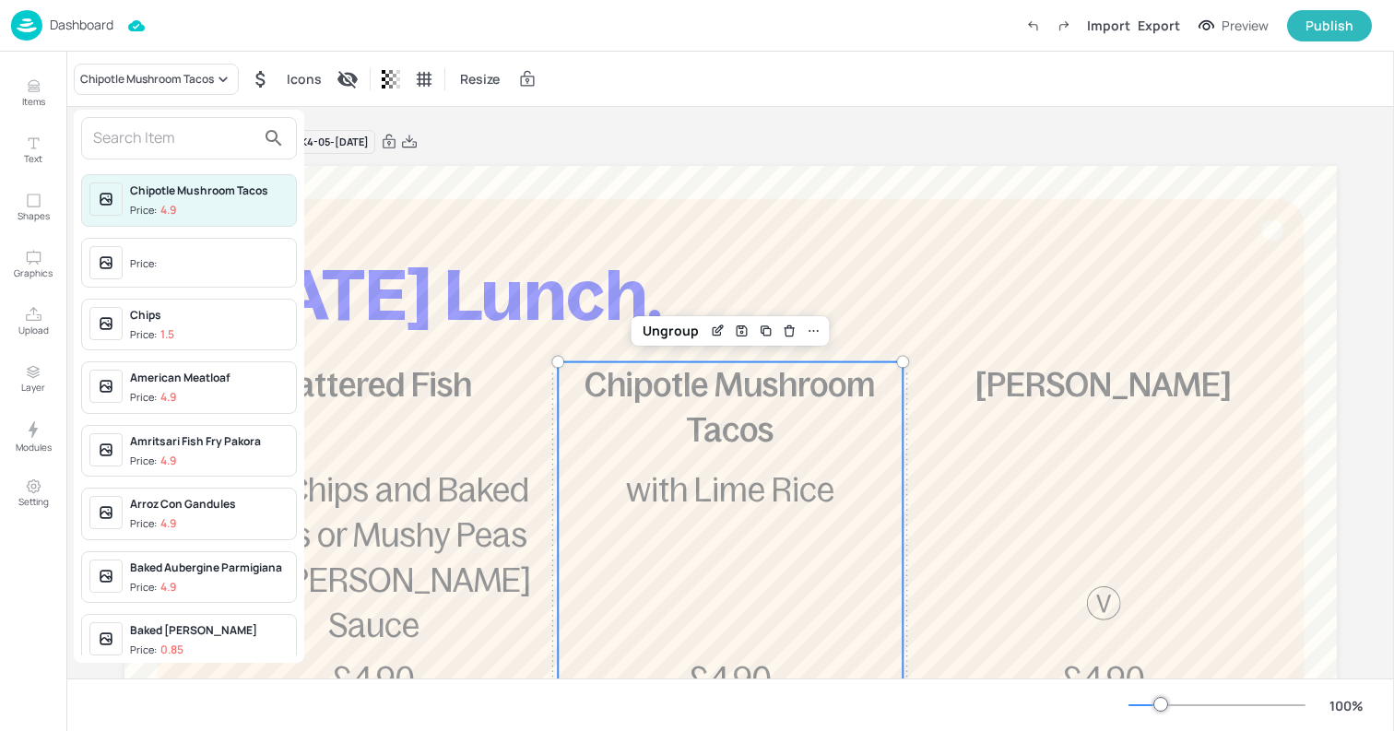
click at [144, 128] on input "text" at bounding box center [174, 139] width 162 height 30
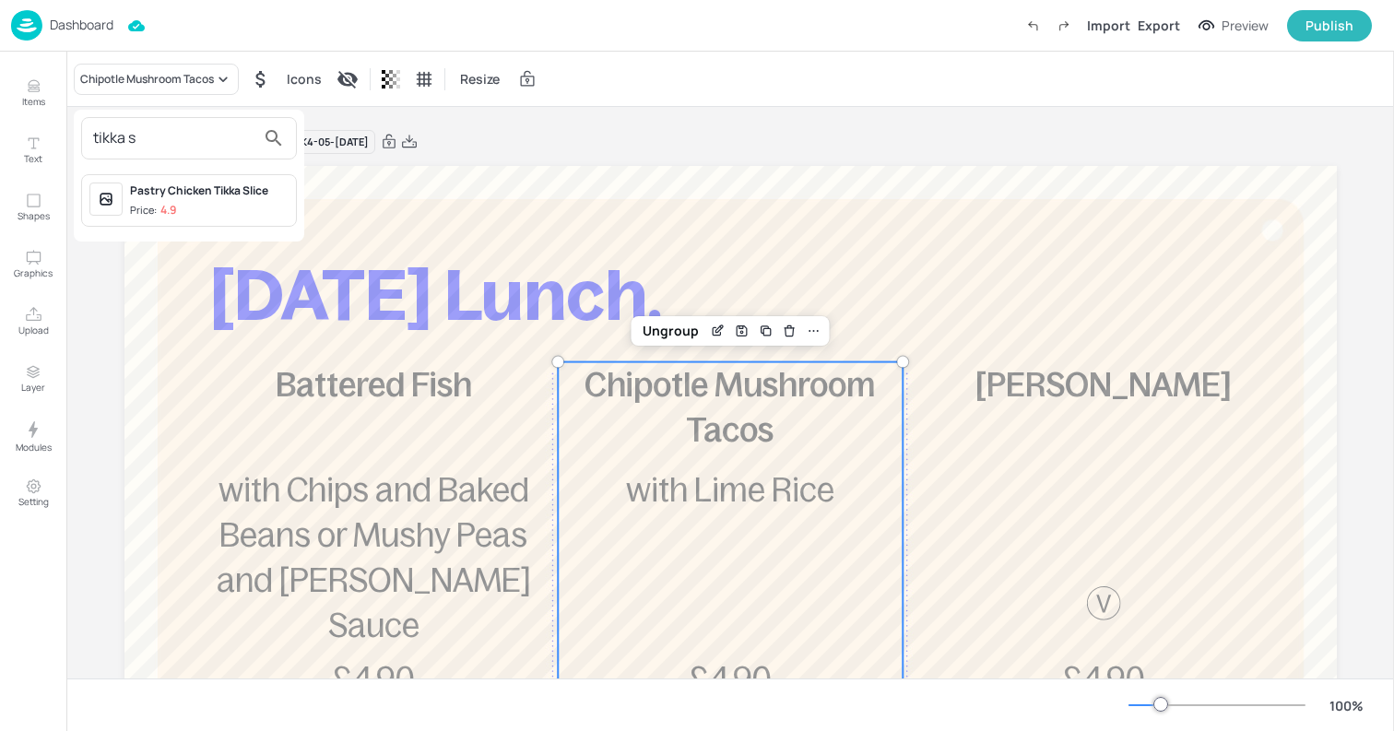
type input "tikka s"
click at [178, 198] on div "Pastry Chicken Tikka Slice" at bounding box center [209, 191] width 159 height 17
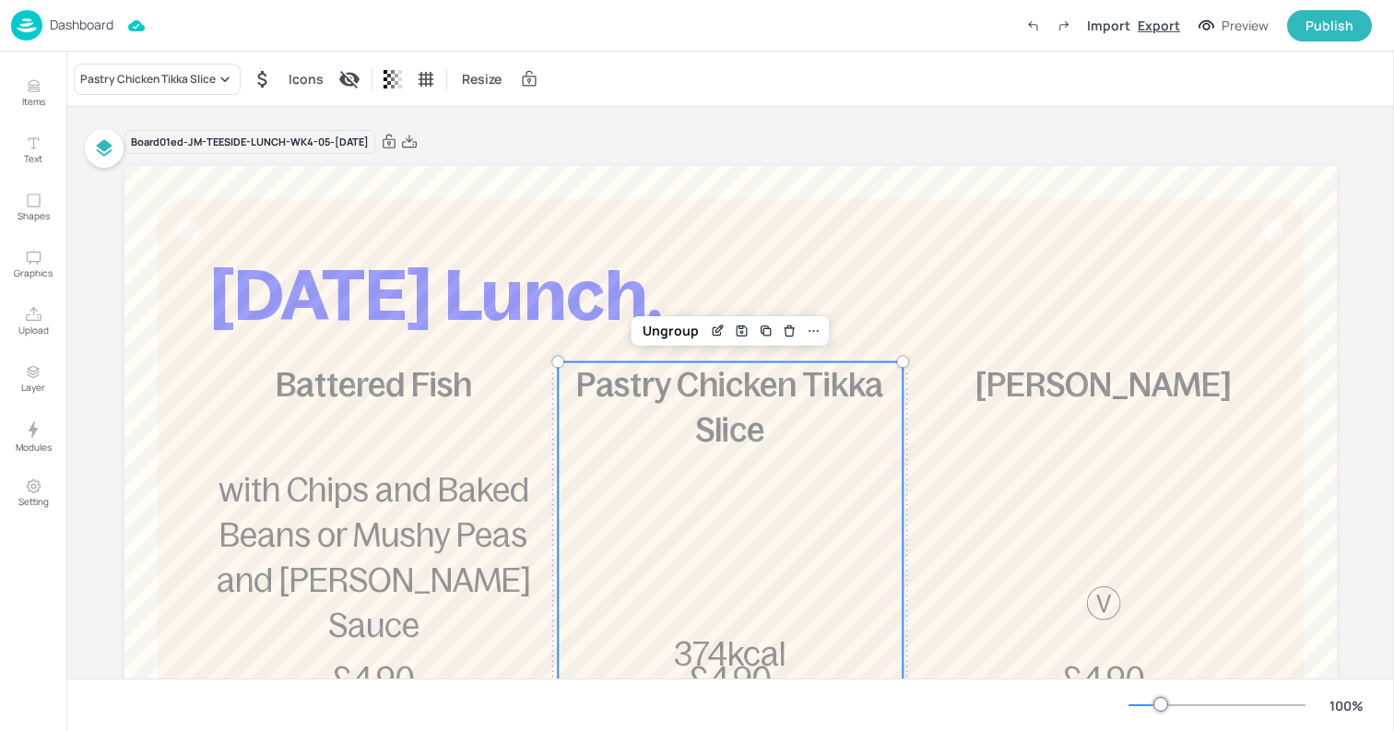
click at [1157, 19] on div "Export" at bounding box center [1159, 25] width 42 height 19
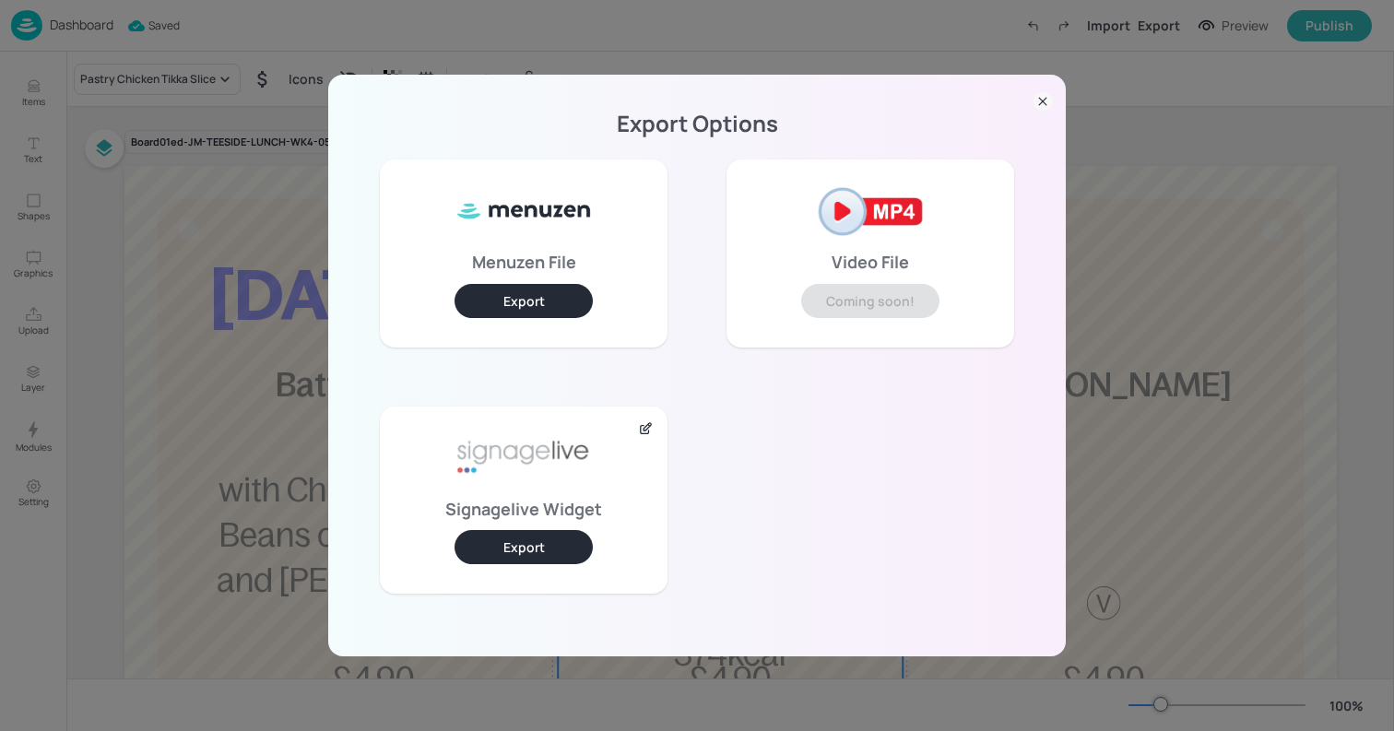
click at [517, 539] on button "Export" at bounding box center [524, 547] width 138 height 34
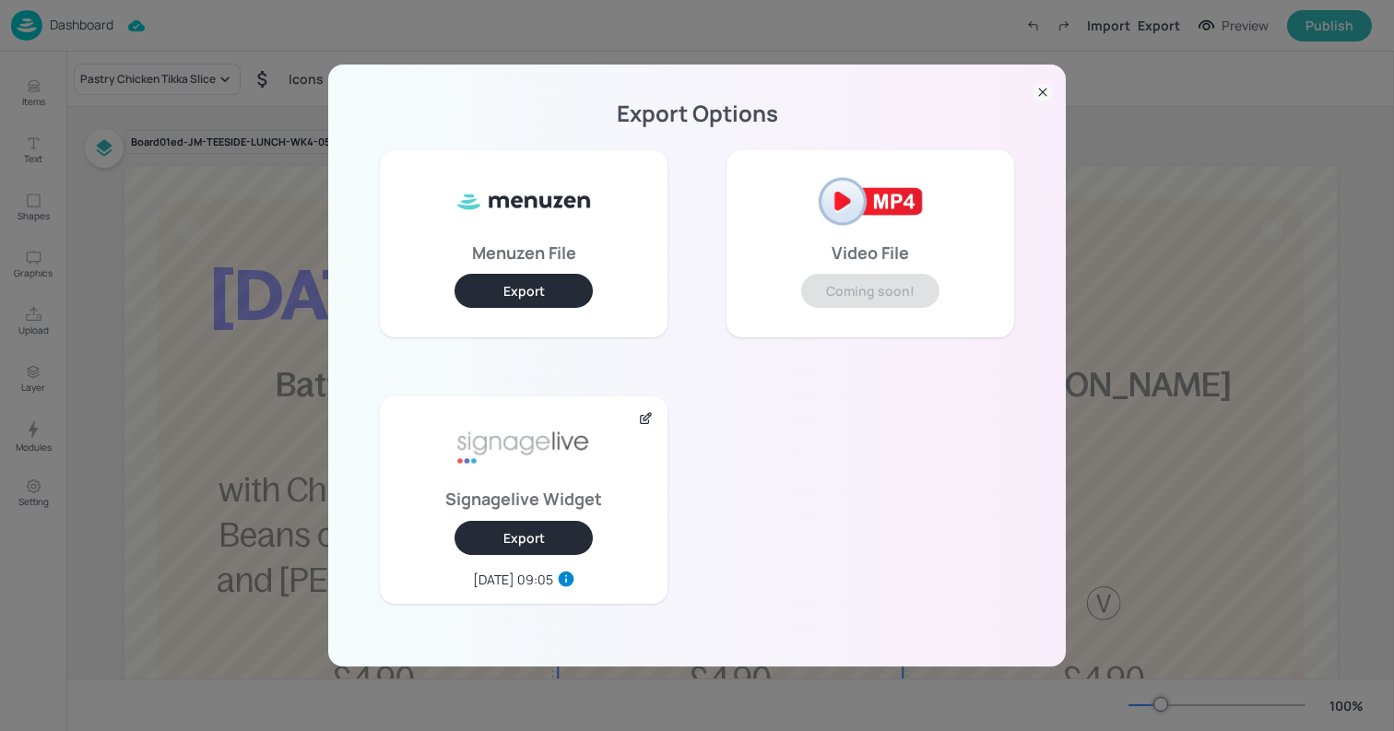
click at [242, 123] on div "Export Options Menuzen File Export Video File Coming soon! Signagelive Widget E…" at bounding box center [697, 365] width 1394 height 731
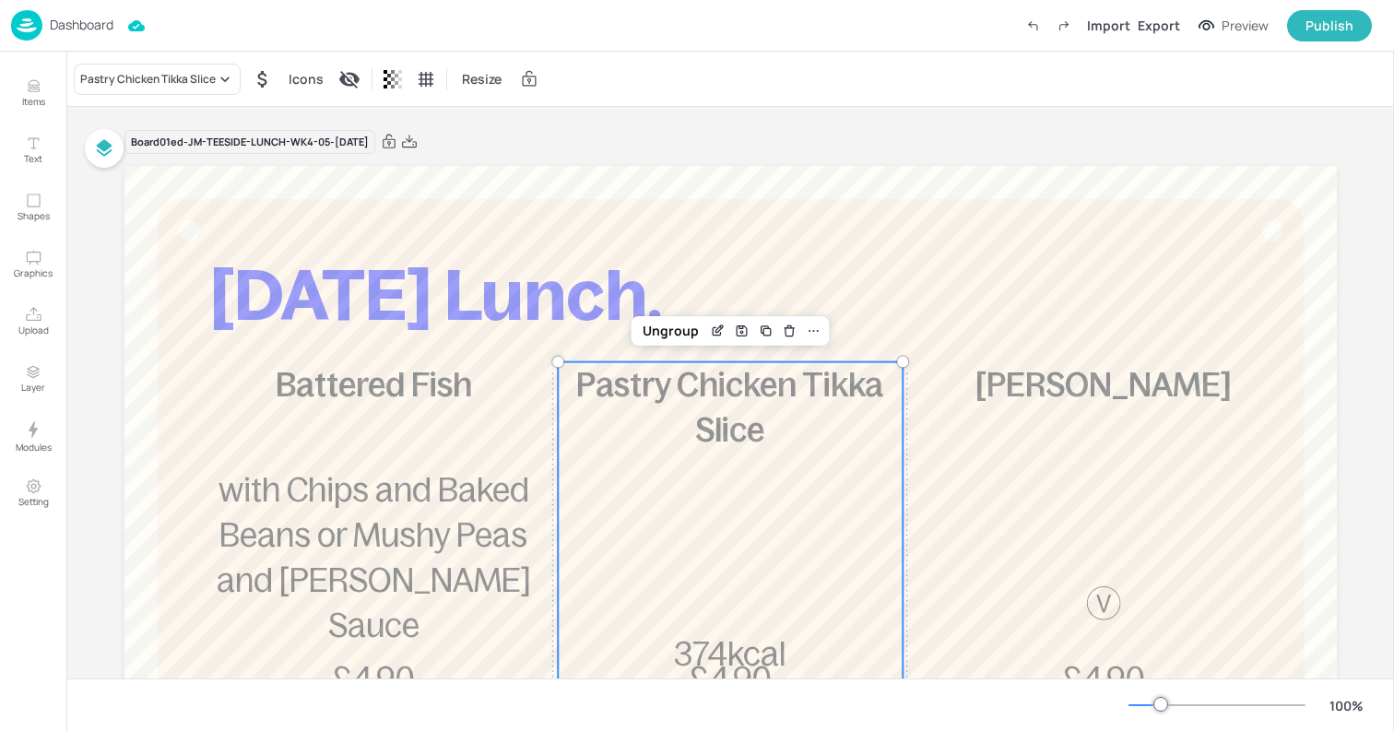
click at [63, 44] on div "Dashboard Import Export Preview Publish" at bounding box center [691, 25] width 1361 height 51
click at [34, 18] on img at bounding box center [26, 25] width 31 height 30
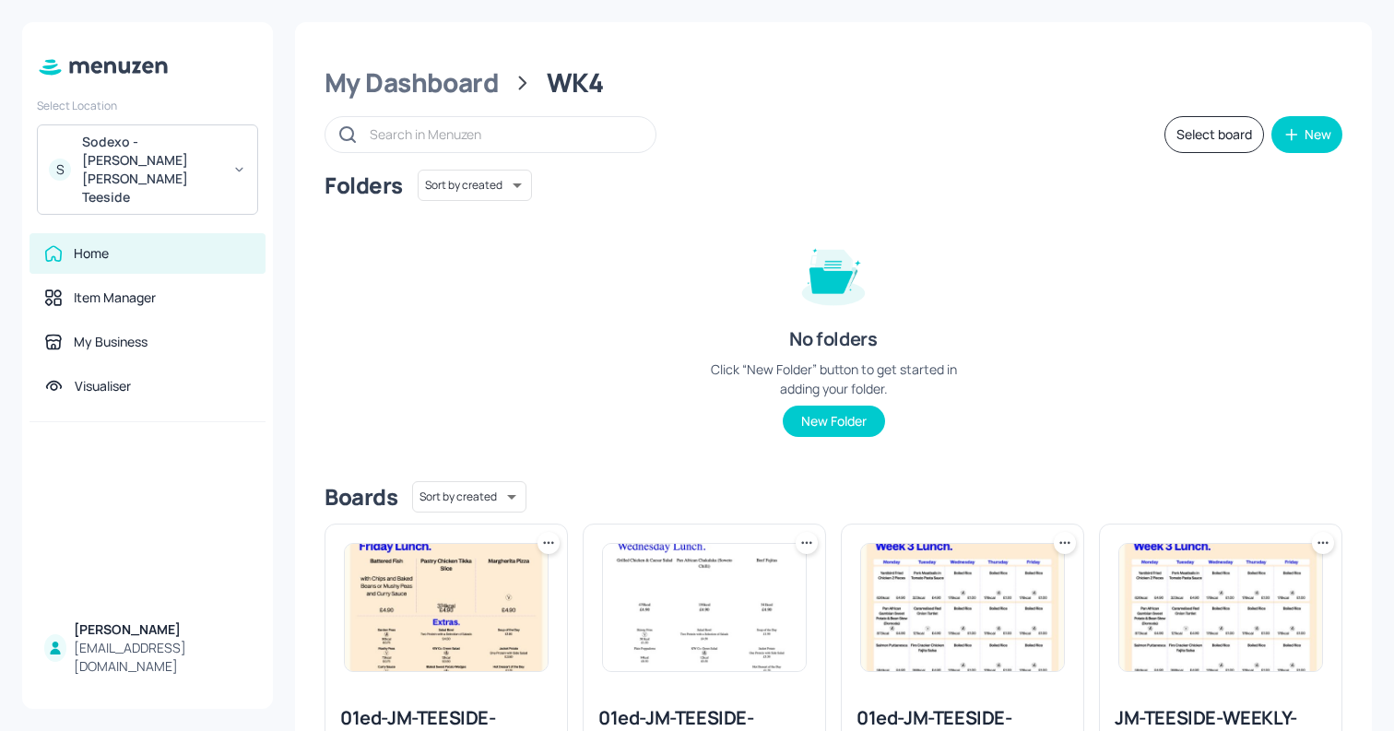
click at [127, 122] on div "Select Location S Sodexo - Johnson Matthey Teeside" at bounding box center [147, 152] width 251 height 124
click at [142, 160] on div "Sodexo - [PERSON_NAME] [PERSON_NAME] Teeside" at bounding box center [151, 170] width 139 height 74
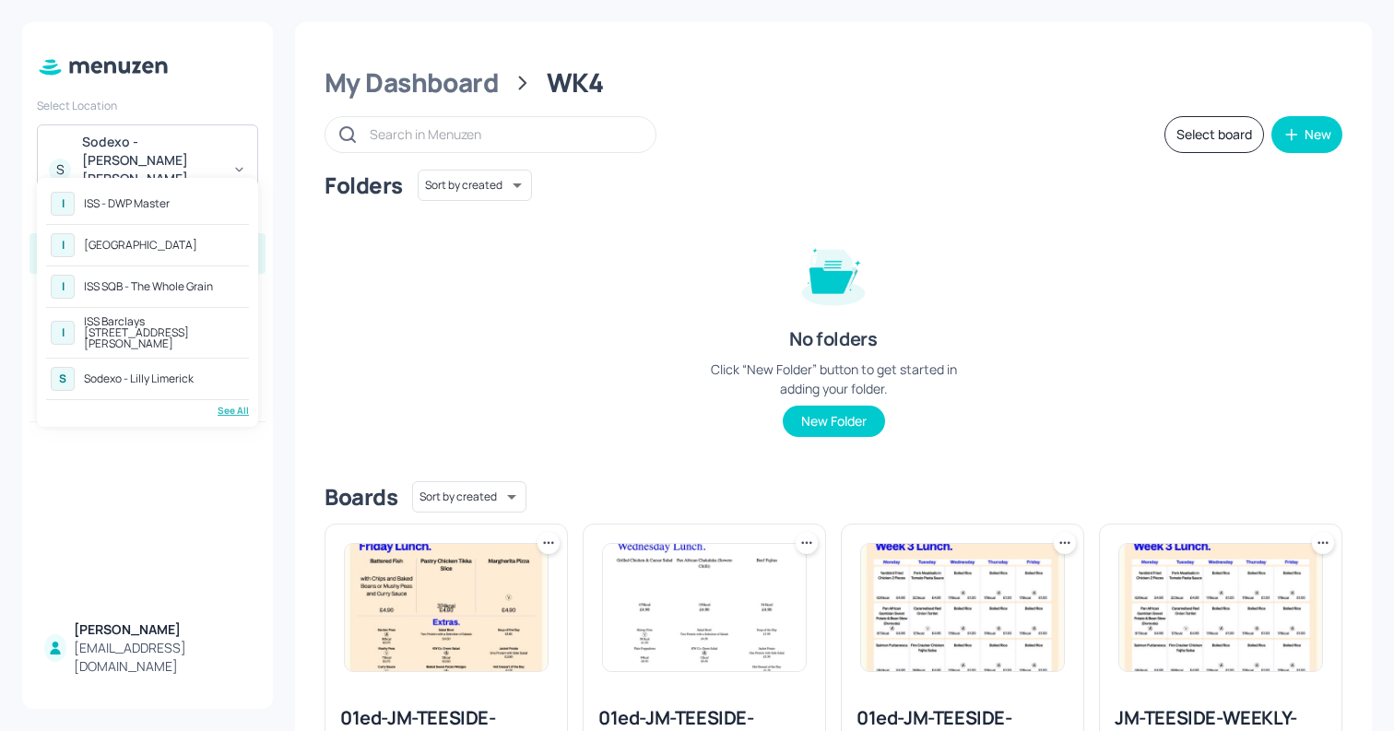
click at [244, 404] on div "See All" at bounding box center [147, 411] width 203 height 14
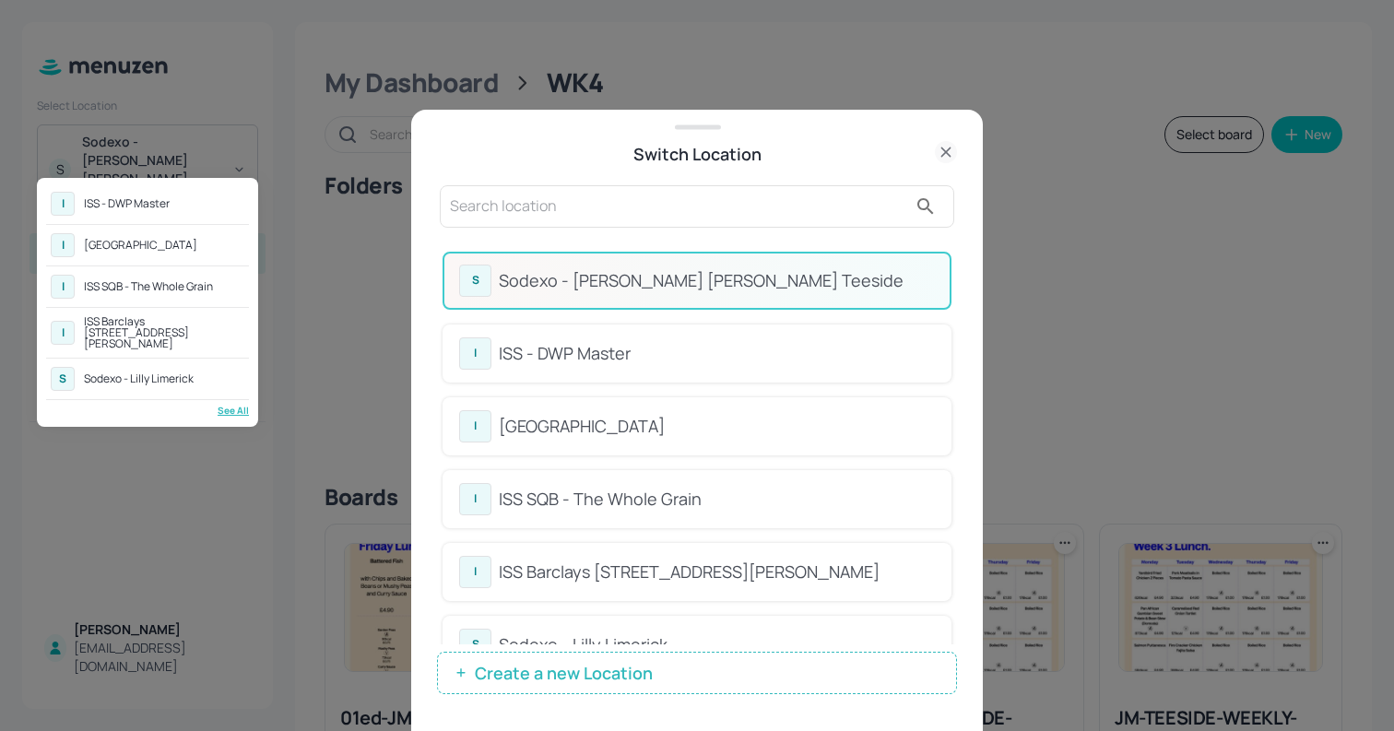
click at [562, 203] on div at bounding box center [697, 365] width 1394 height 731
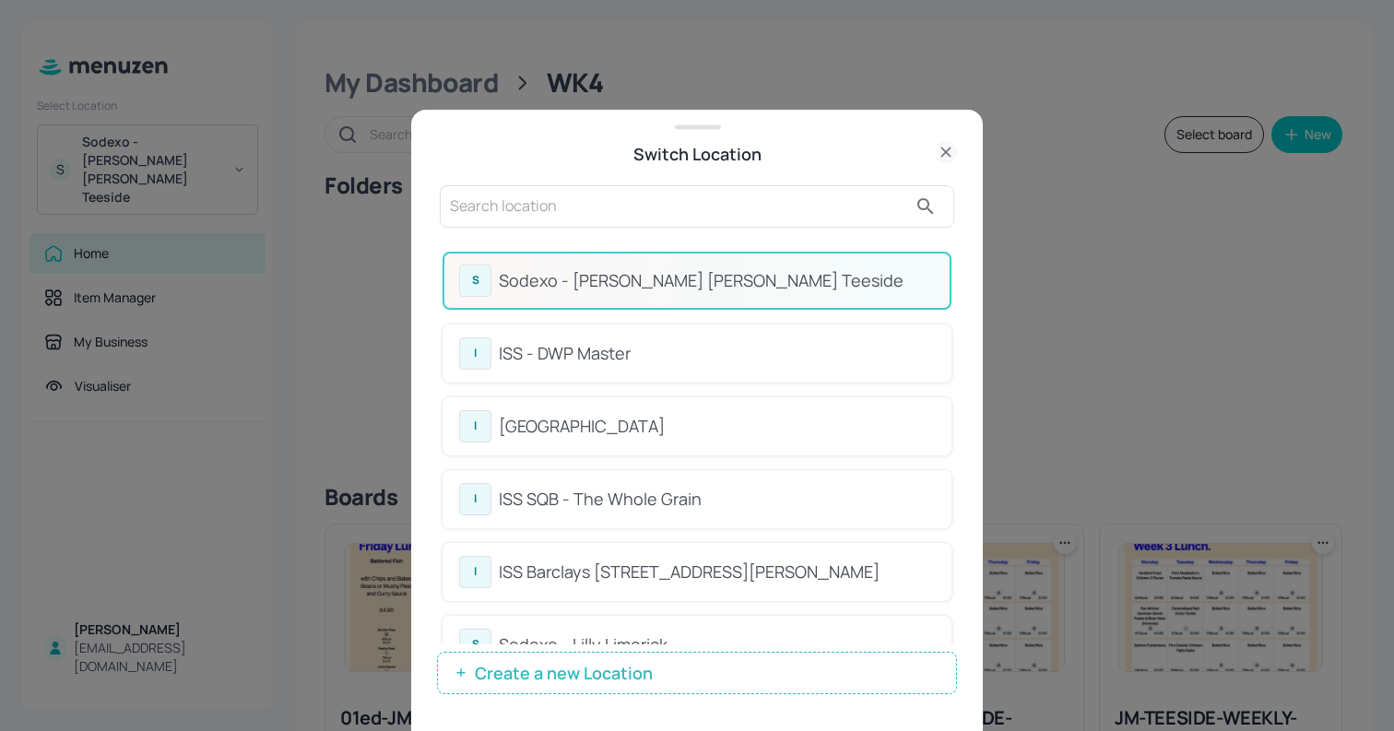
click at [530, 205] on input "text" at bounding box center [678, 207] width 457 height 30
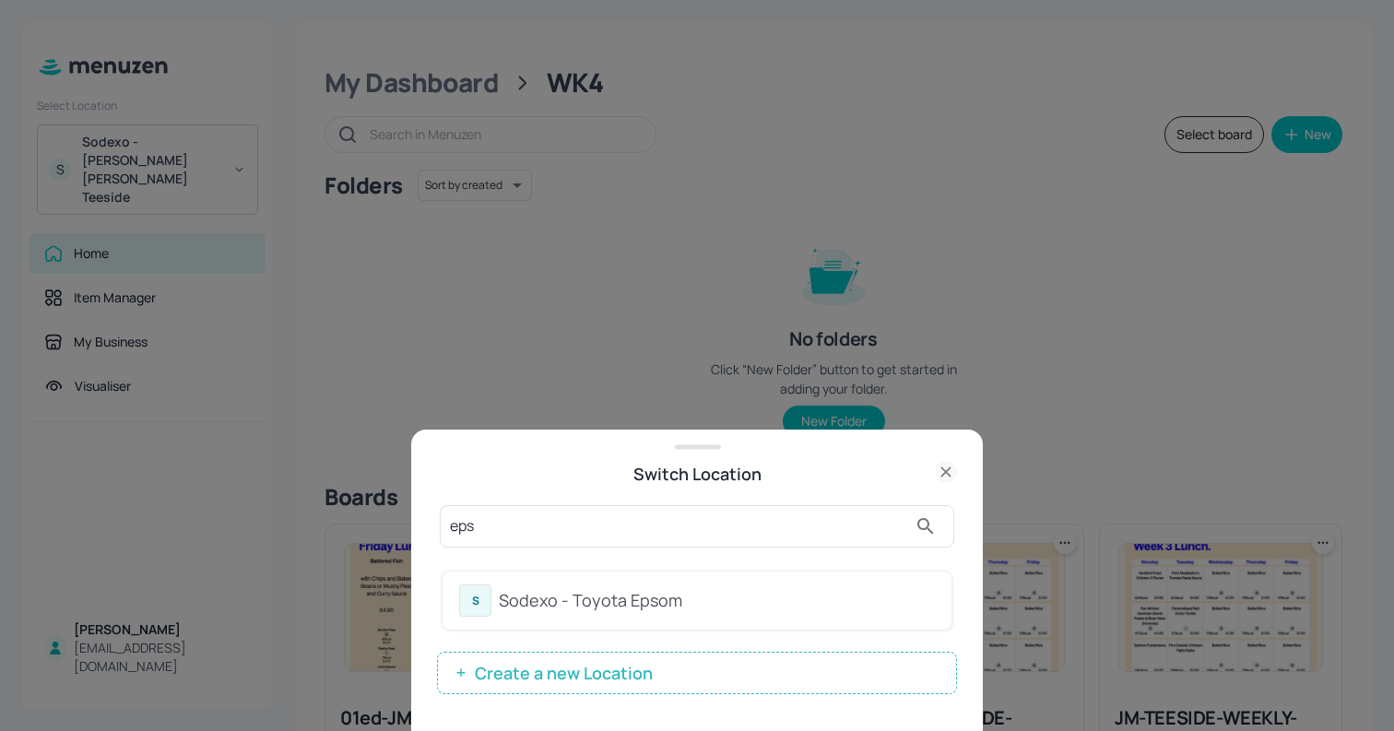
type input "eps"
click at [614, 602] on div "Sodexo - Toyota Epsom" at bounding box center [717, 600] width 436 height 25
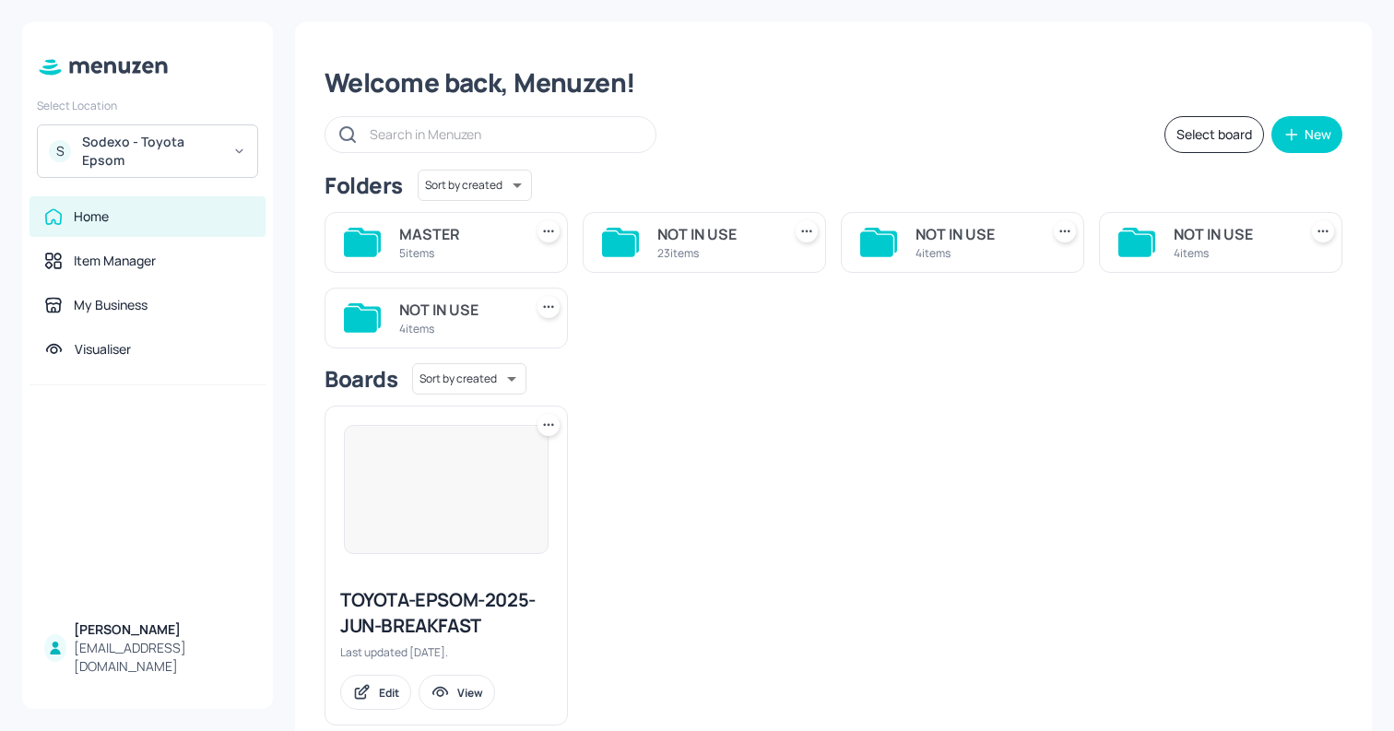
click at [420, 236] on div "MASTER" at bounding box center [457, 234] width 116 height 22
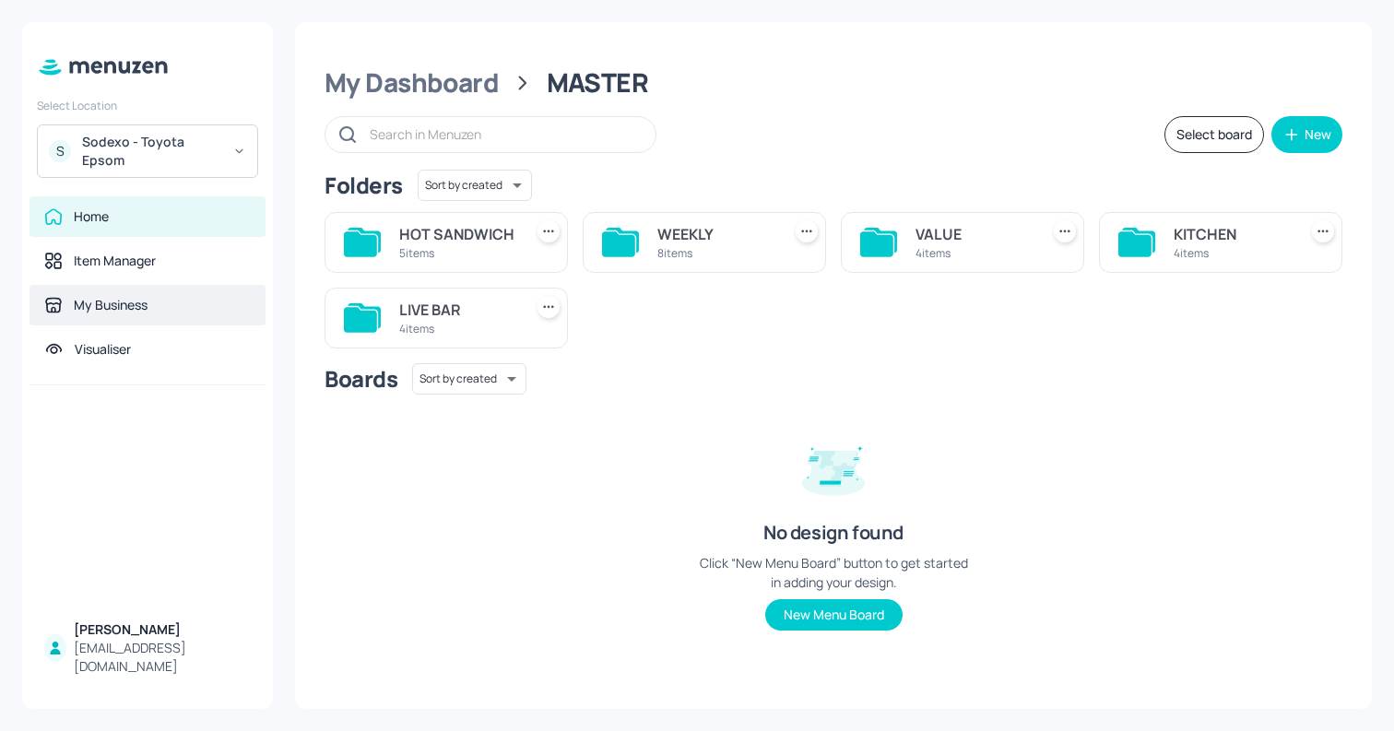
click at [123, 303] on div "My Business" at bounding box center [111, 305] width 74 height 18
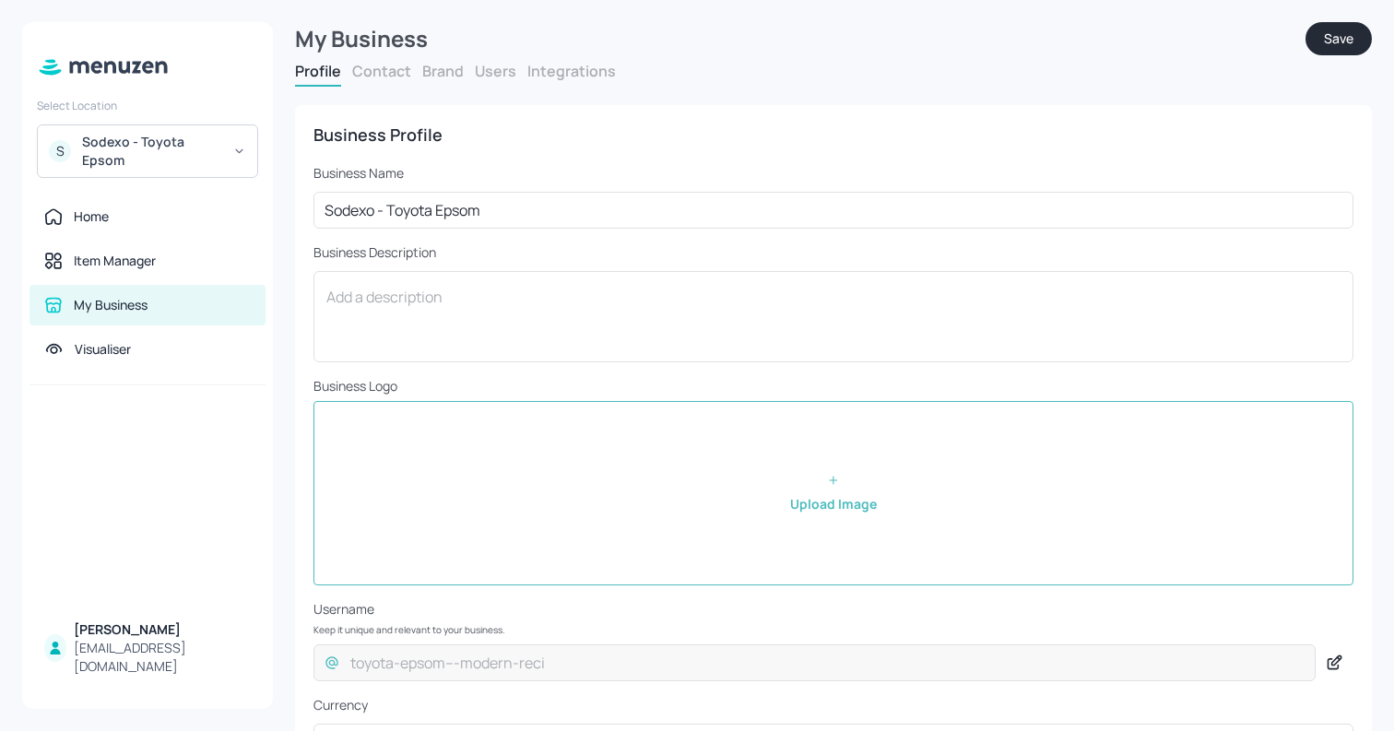
click at [475, 76] on button "Users" at bounding box center [495, 71] width 41 height 20
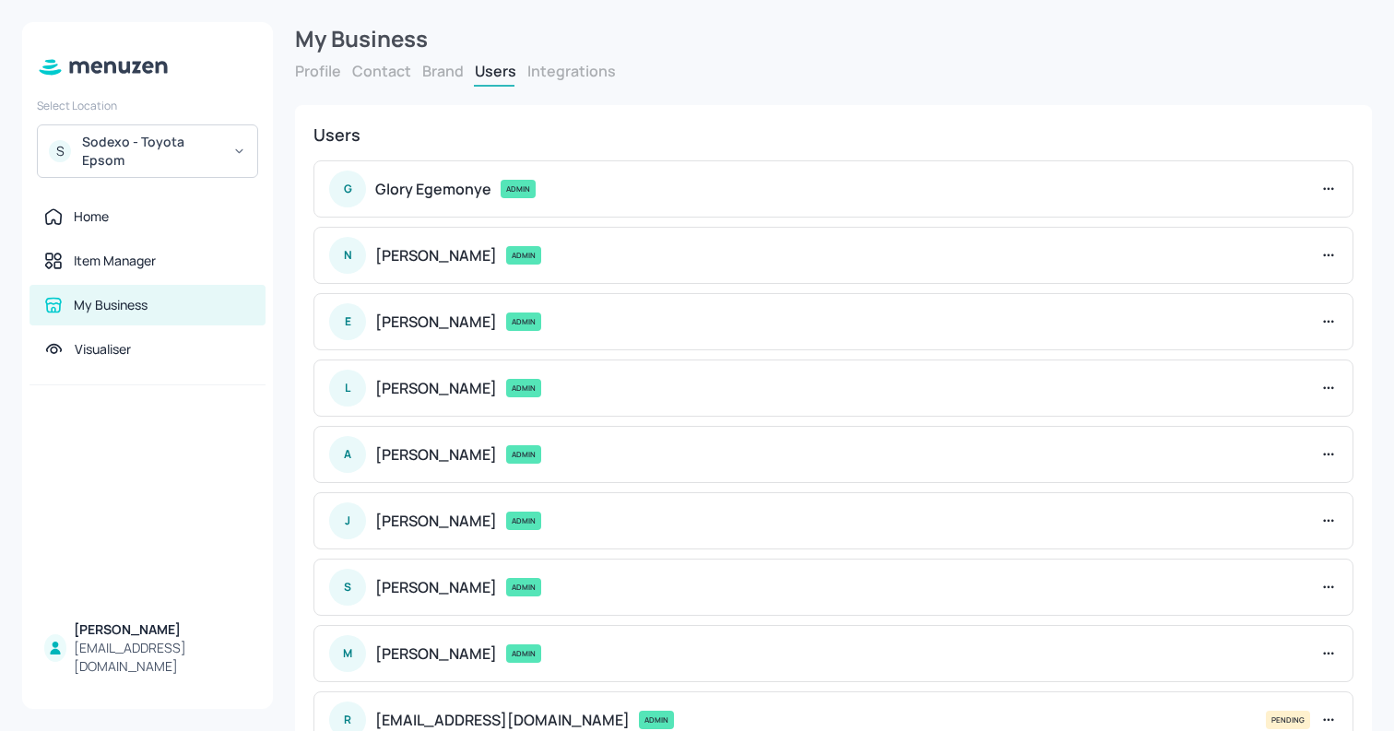
scroll to position [200, 0]
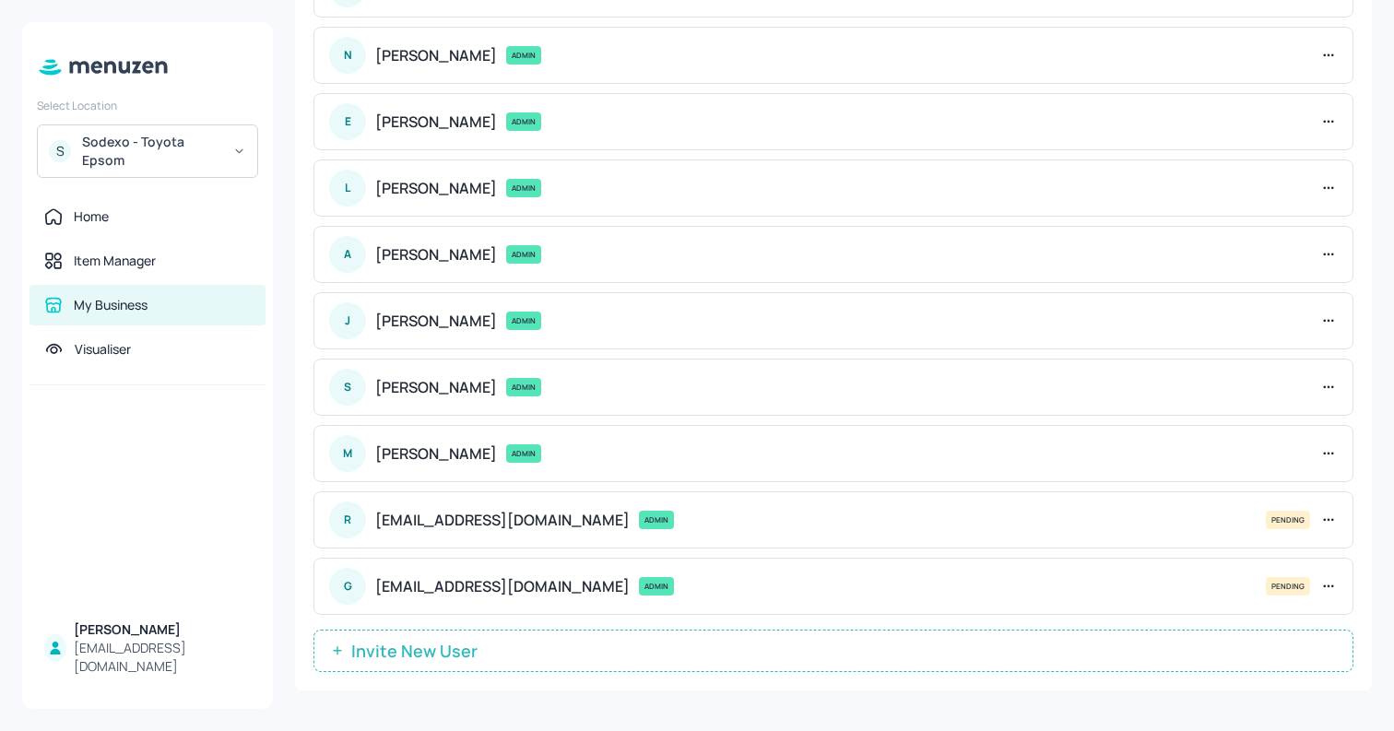
click at [434, 658] on span "Invite New User" at bounding box center [414, 651] width 145 height 18
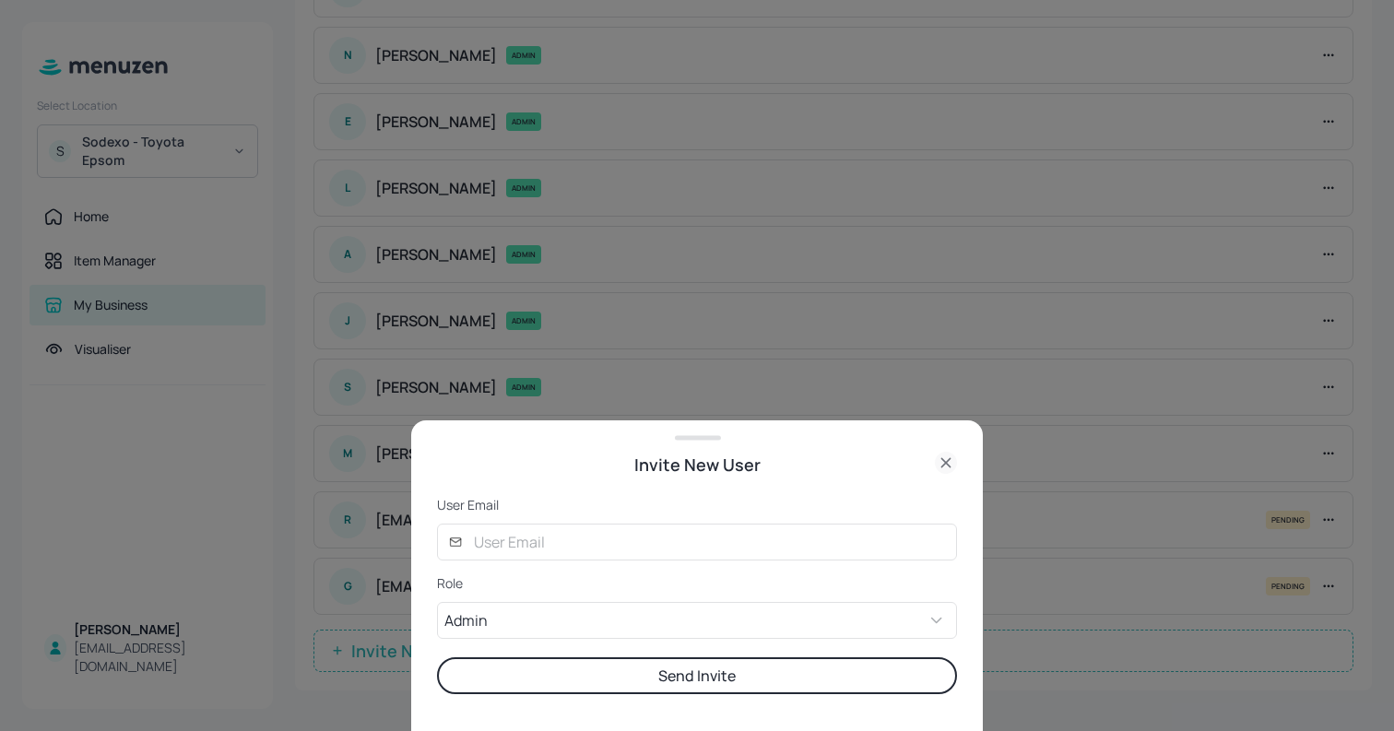
click at [592, 562] on form "User Email ​ ​ Role Admin ADMIN ​ Send Invite" at bounding box center [697, 595] width 520 height 198
click at [567, 538] on input "text" at bounding box center [710, 542] width 494 height 37
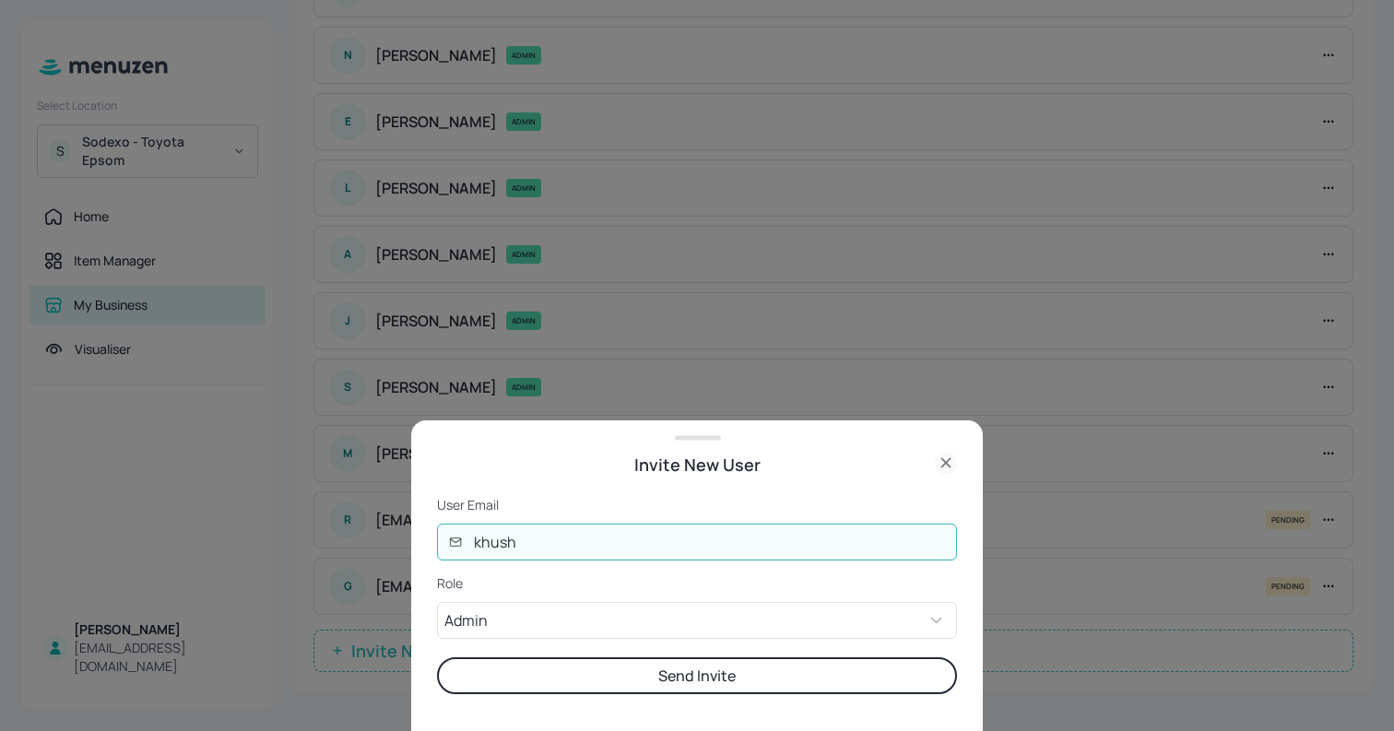
click at [503, 530] on input "khush" at bounding box center [710, 542] width 494 height 37
paste input "[EMAIL_ADDRESS][DOMAIN_NAME]"
type input "[EMAIL_ADDRESS][DOMAIN_NAME]"
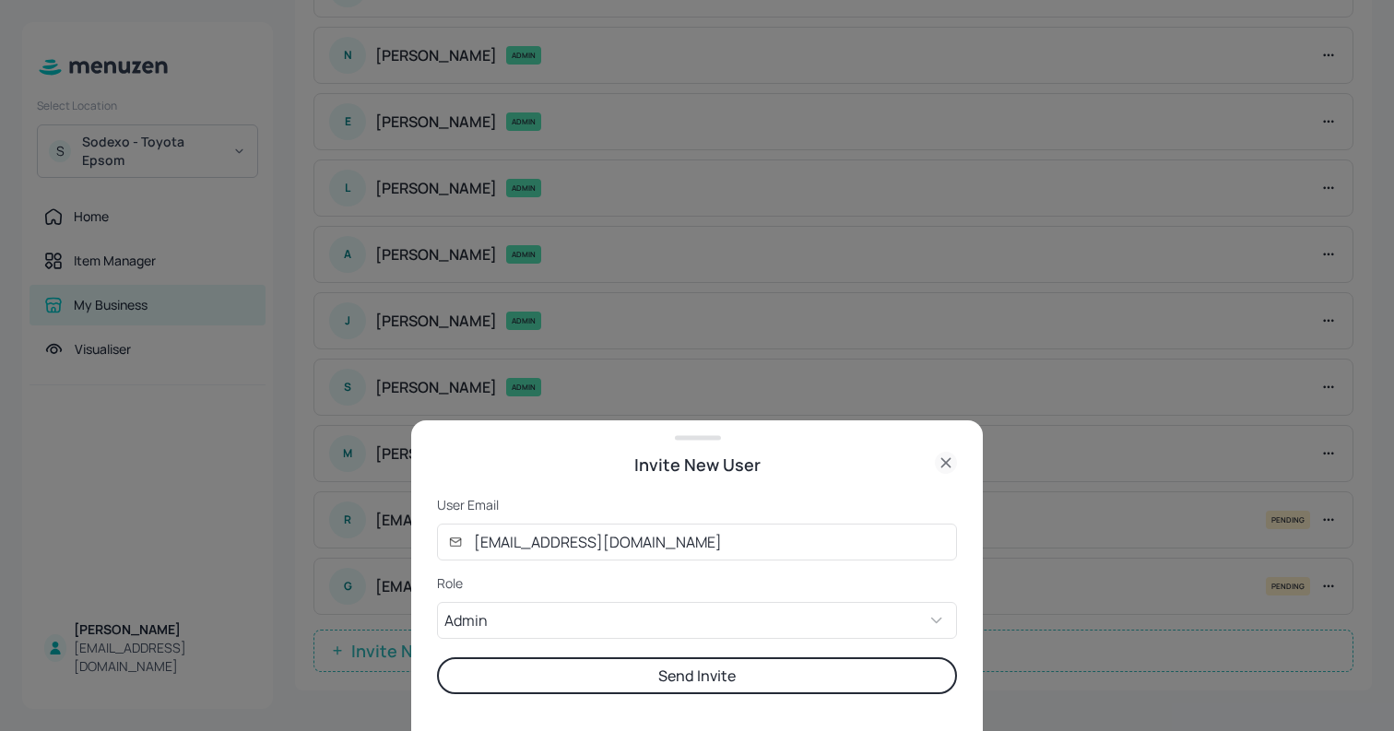
click at [593, 693] on button "Send Invite" at bounding box center [697, 675] width 520 height 37
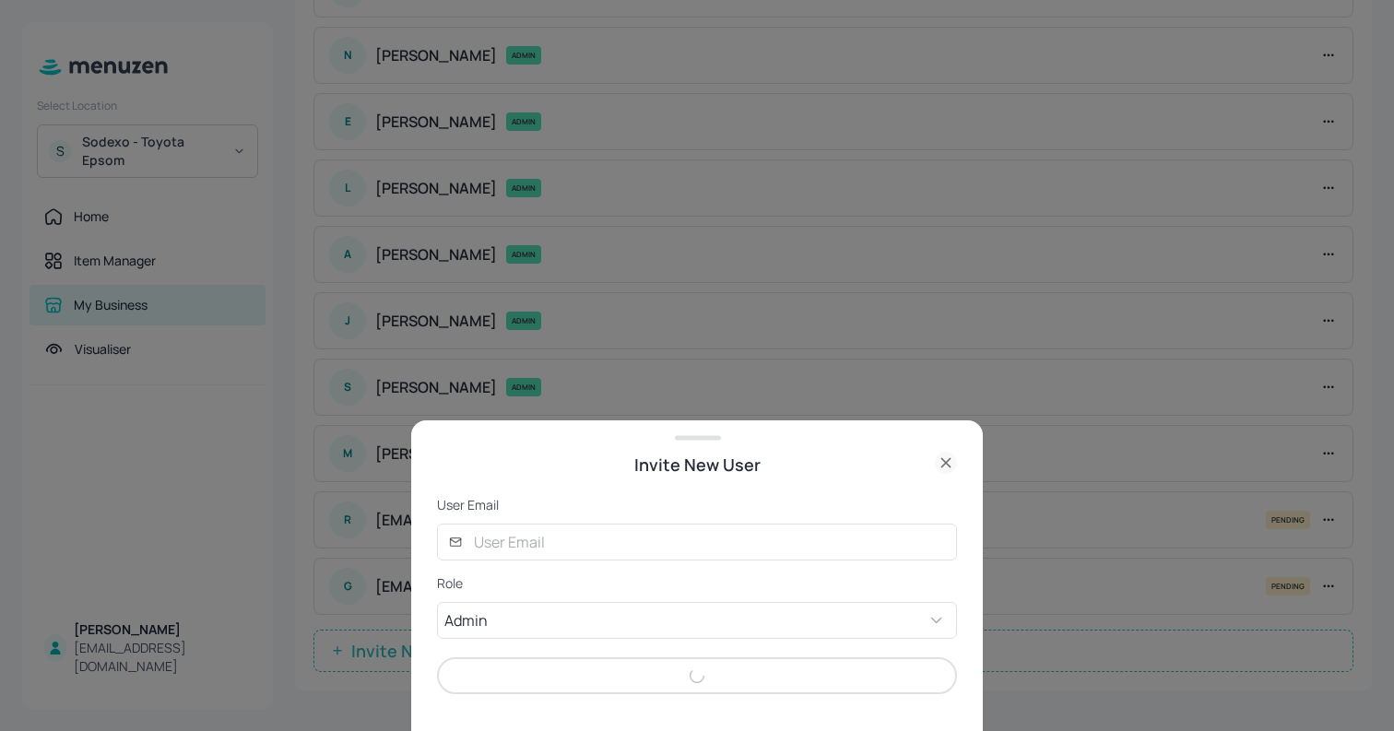
scroll to position [207, 0]
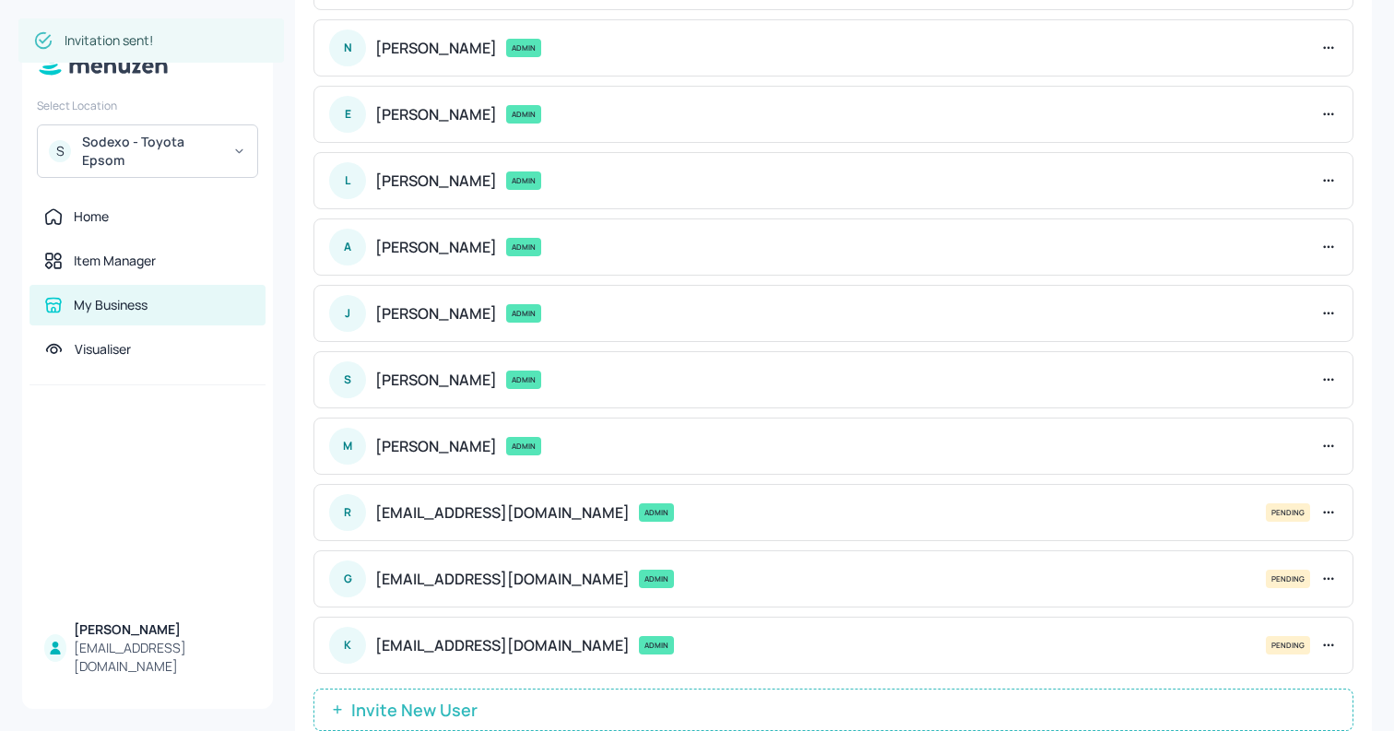
click at [149, 152] on div "Sodexo - Toyota Epsom" at bounding box center [151, 151] width 139 height 37
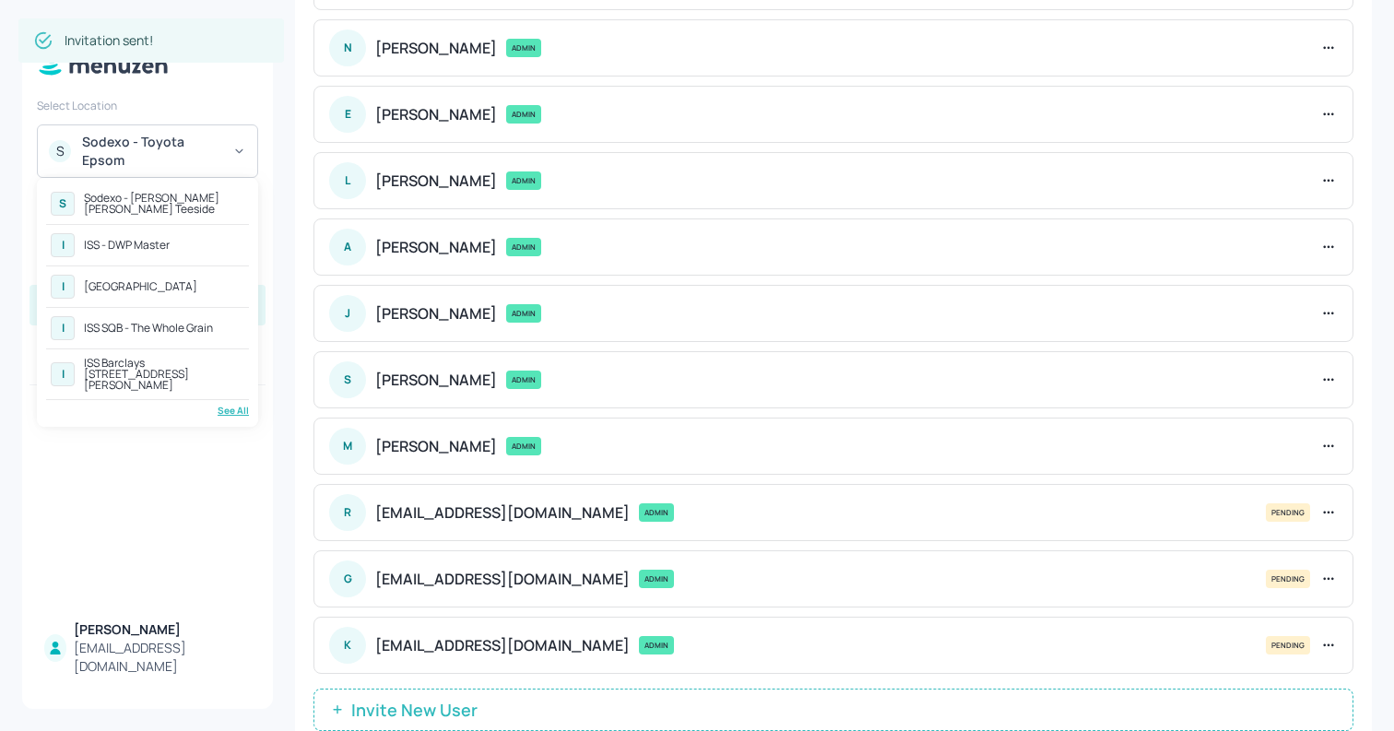
click at [131, 207] on div "Sodexo - [PERSON_NAME] [PERSON_NAME] Teeside" at bounding box center [164, 204] width 160 height 22
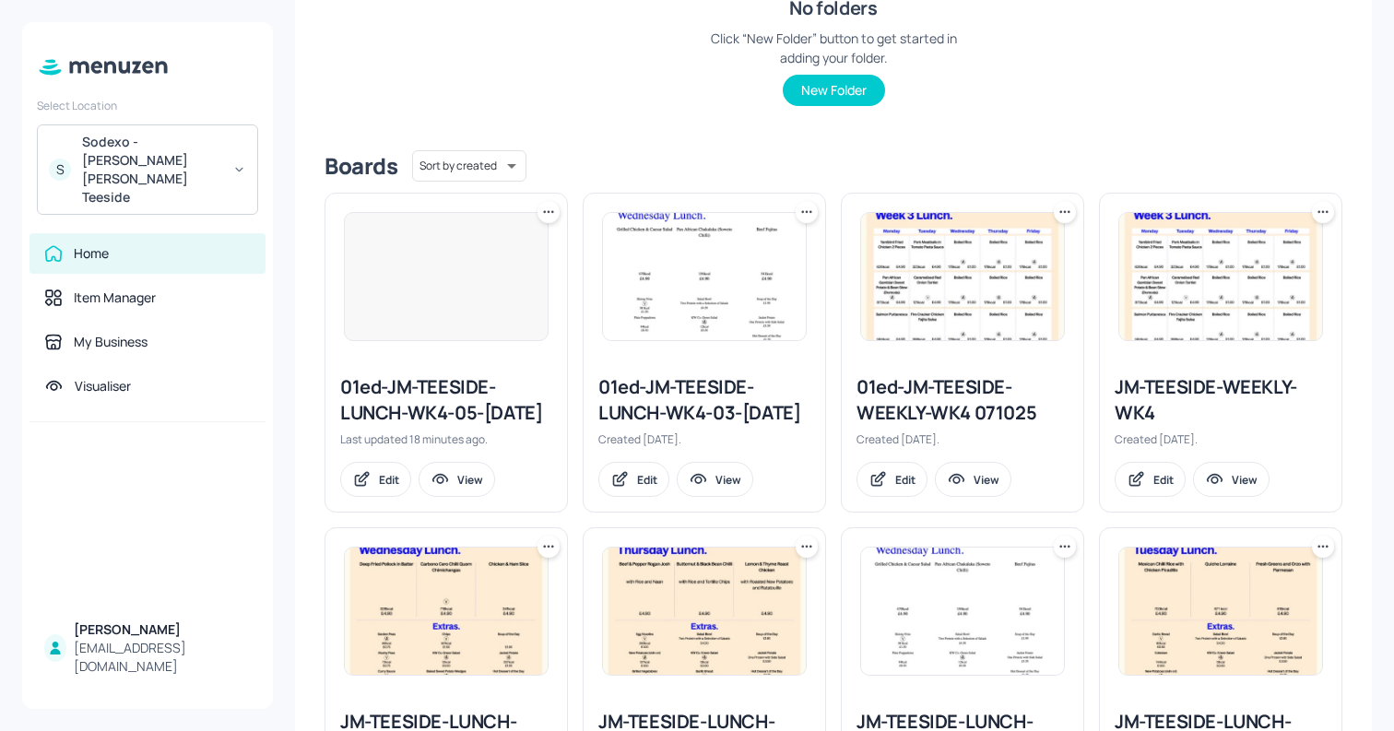
scroll to position [389, 0]
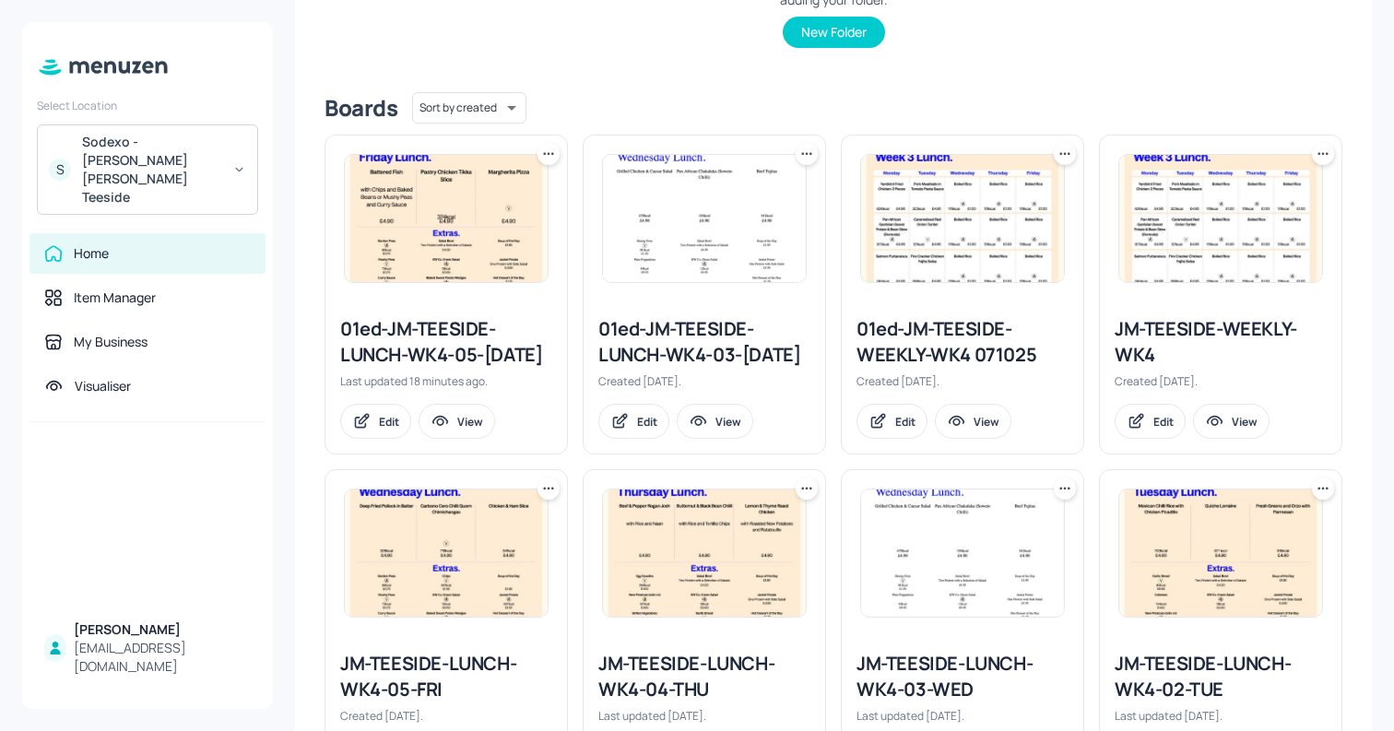
click at [426, 276] on img at bounding box center [446, 218] width 203 height 127
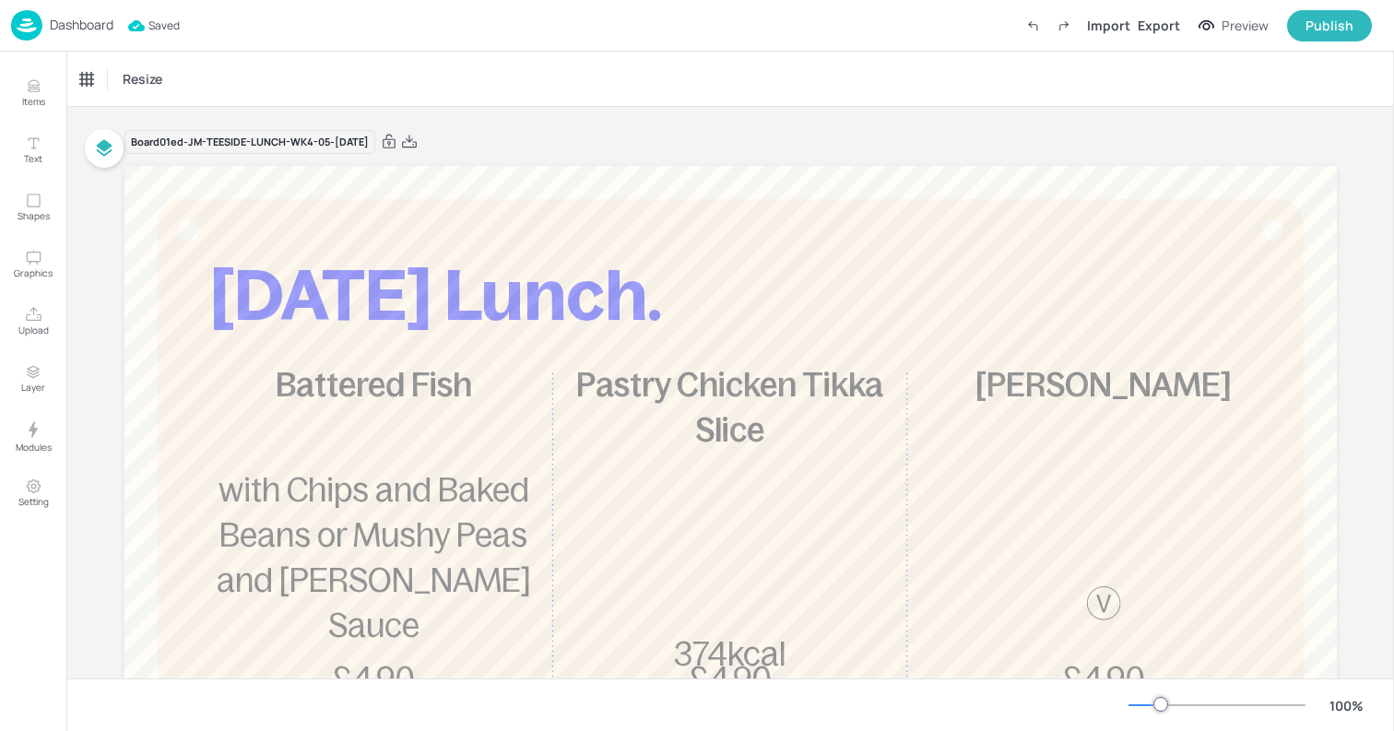
click at [54, 27] on p "Dashboard" at bounding box center [82, 24] width 64 height 13
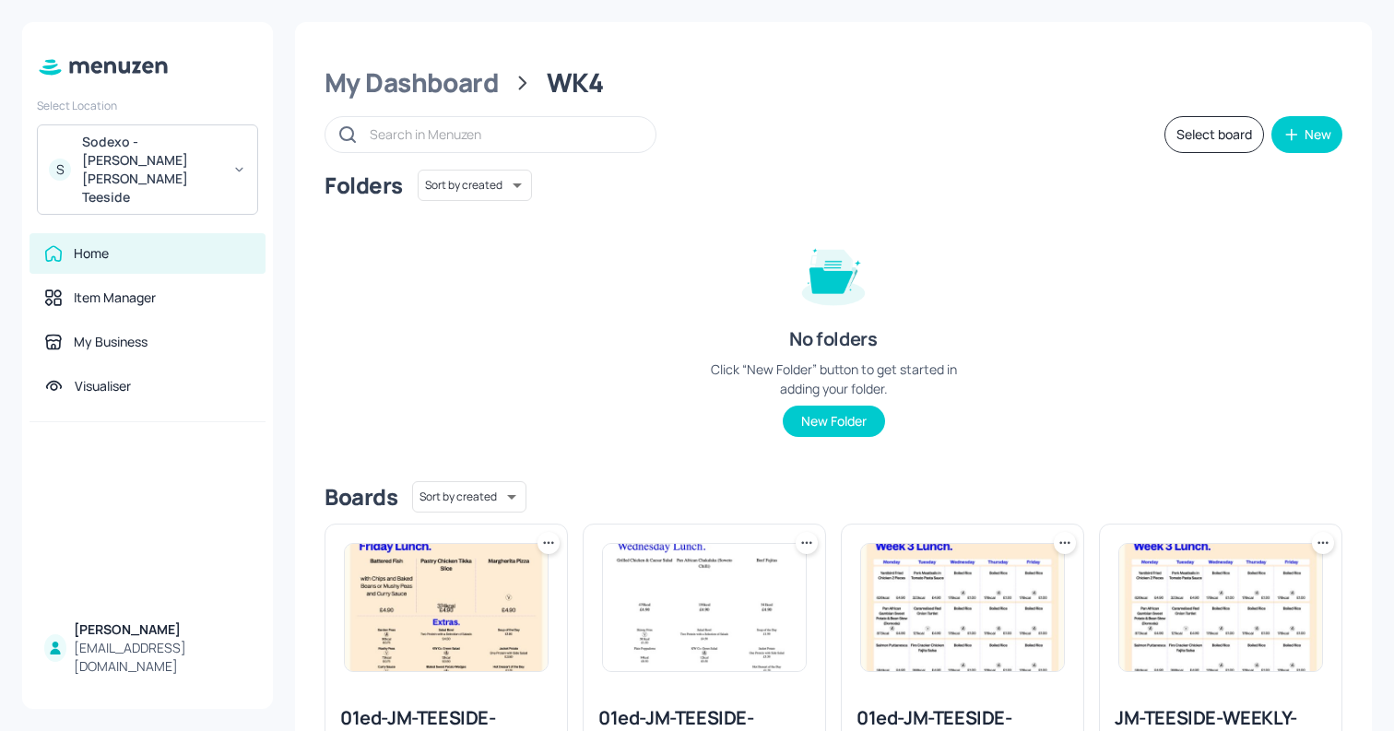
click at [704, 627] on img at bounding box center [704, 607] width 203 height 127
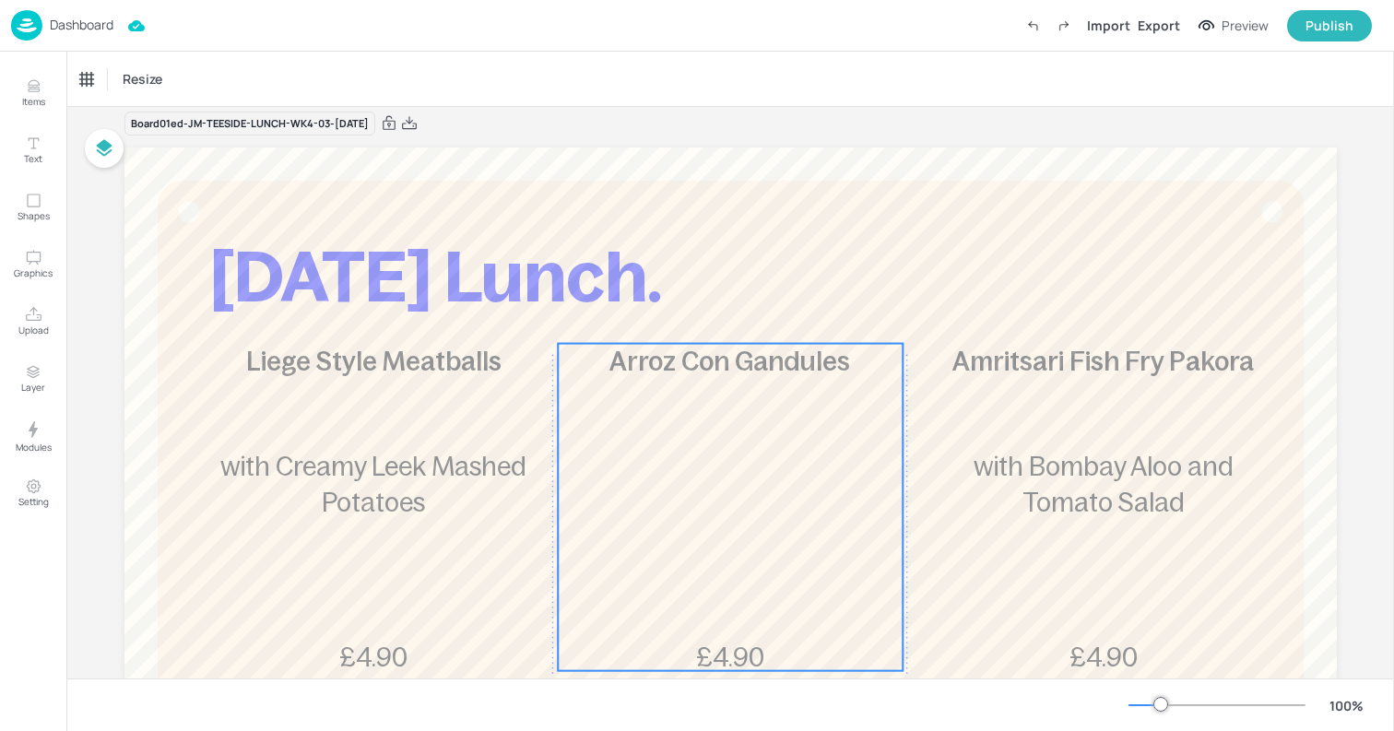
scroll to position [23, 0]
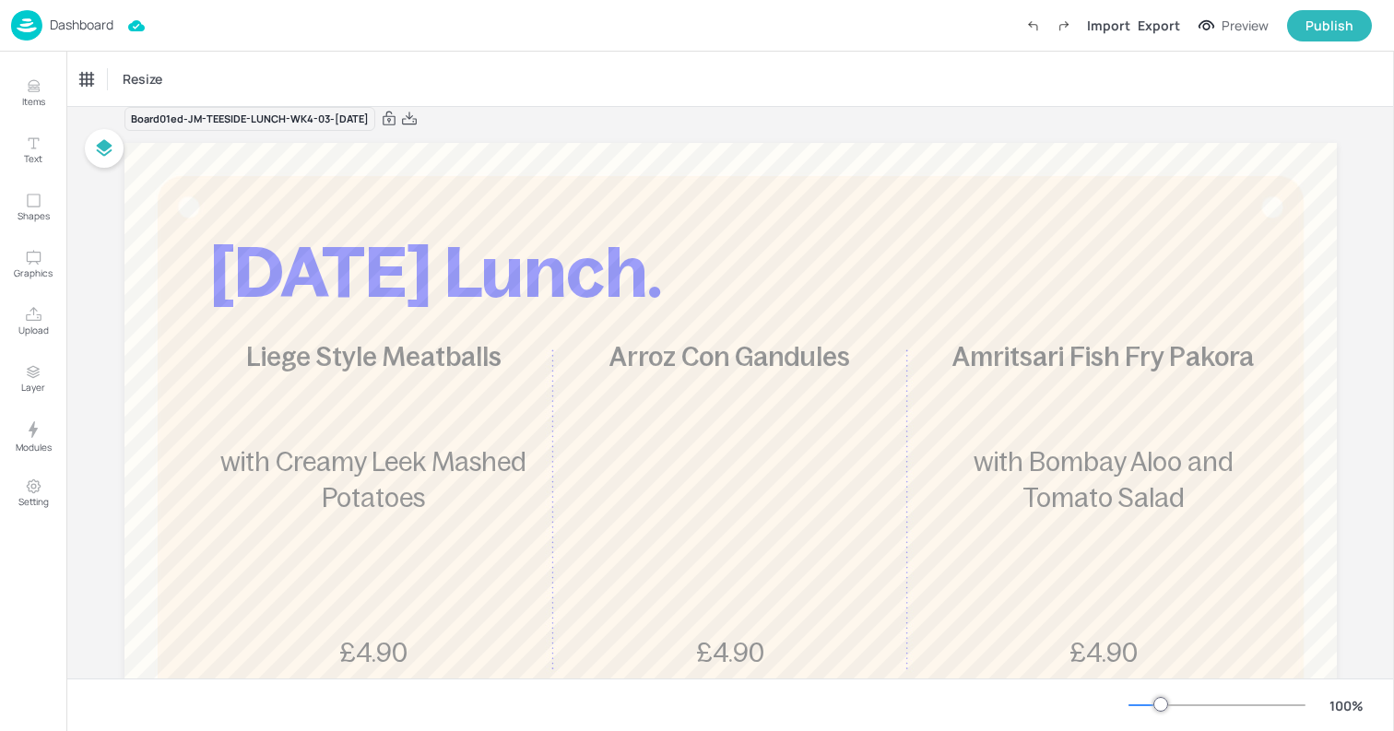
click at [37, 23] on img at bounding box center [26, 25] width 31 height 30
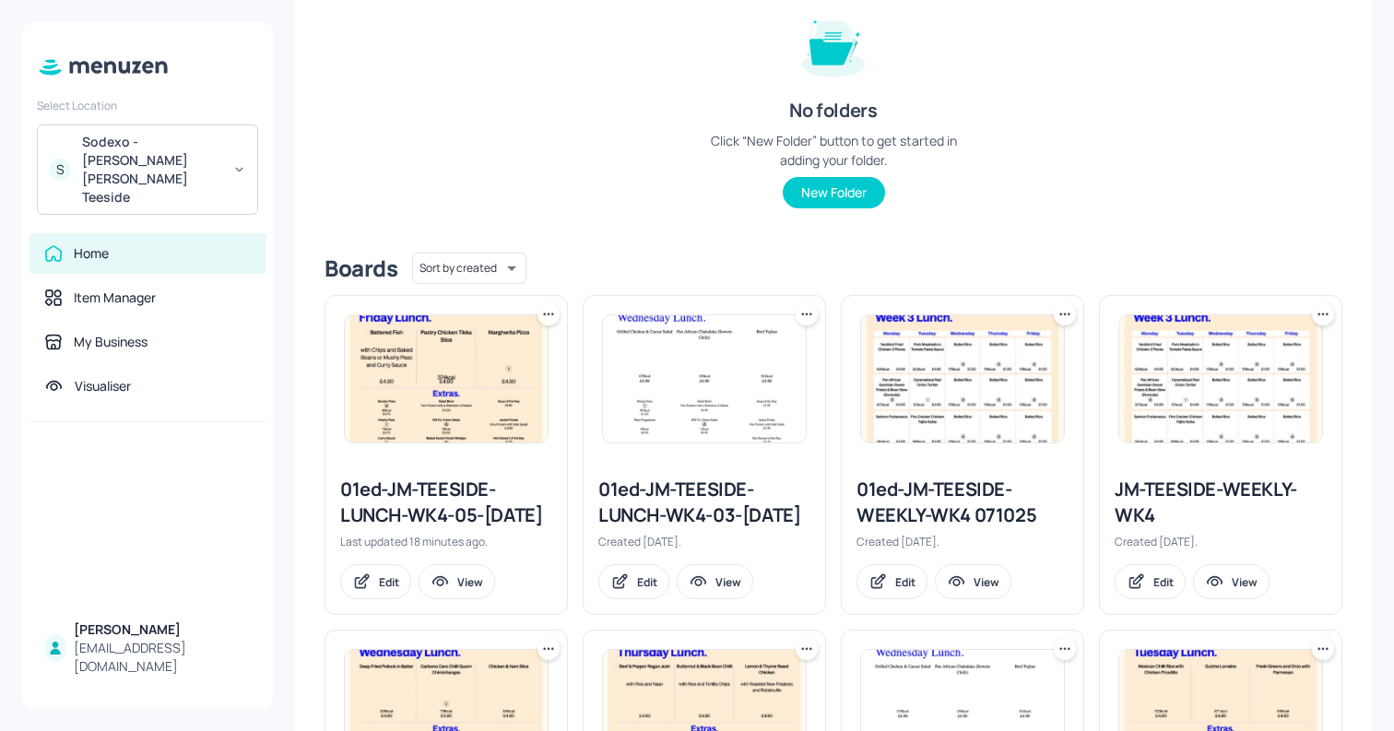
scroll to position [314, 0]
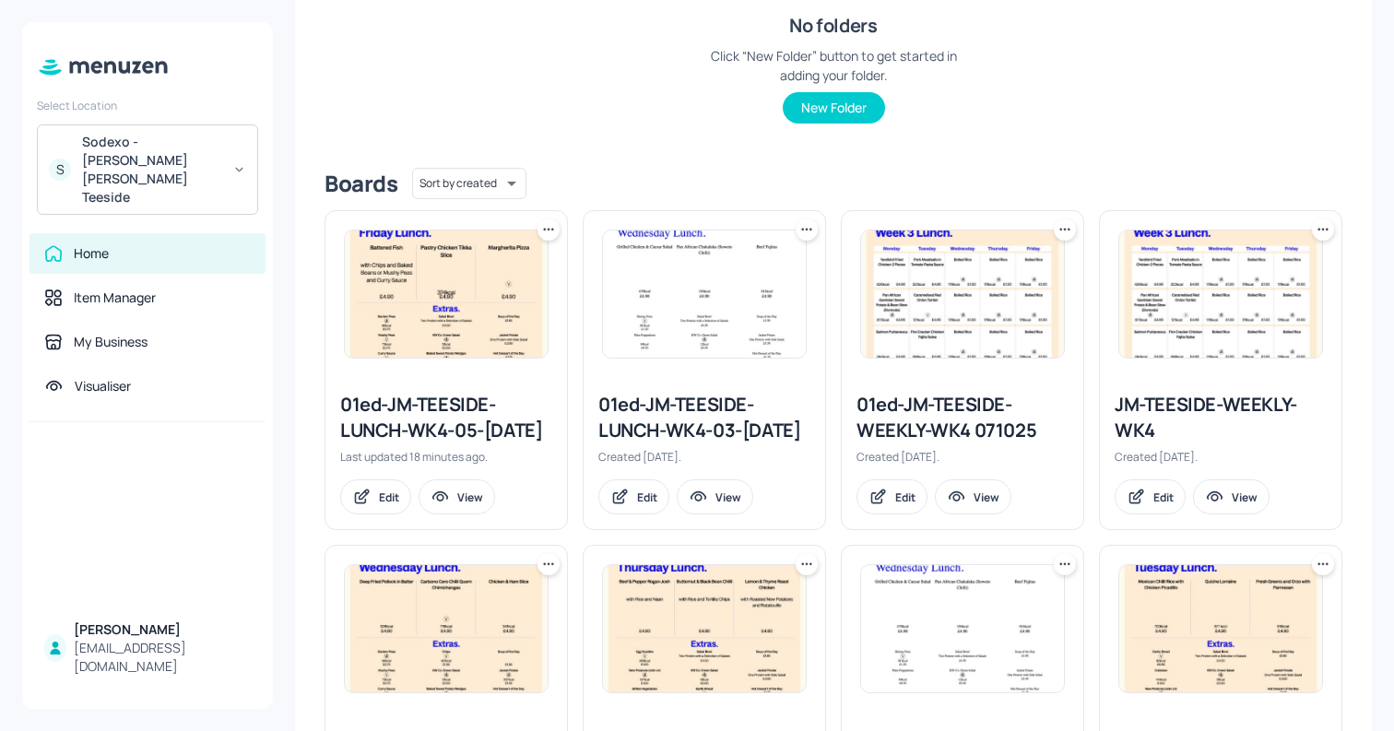
click at [945, 325] on img at bounding box center [962, 294] width 203 height 127
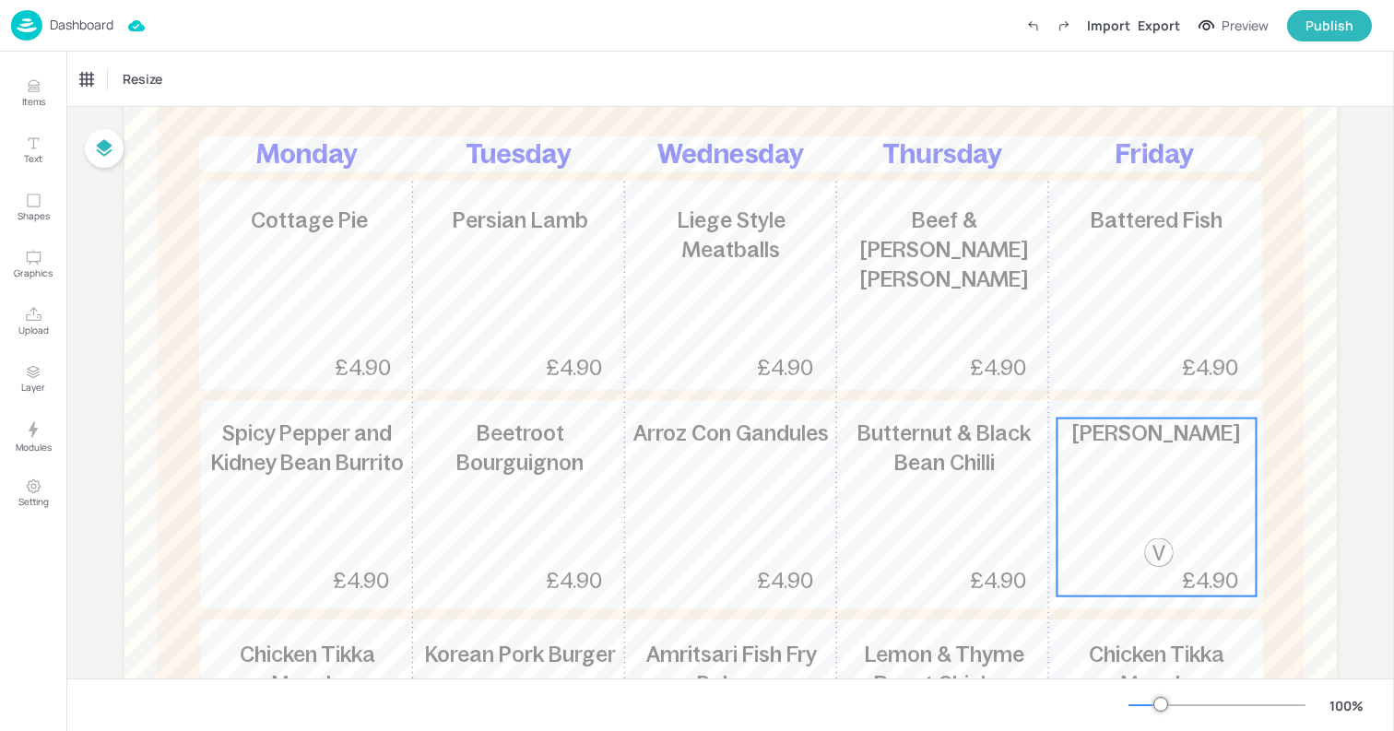
scroll to position [354, 0]
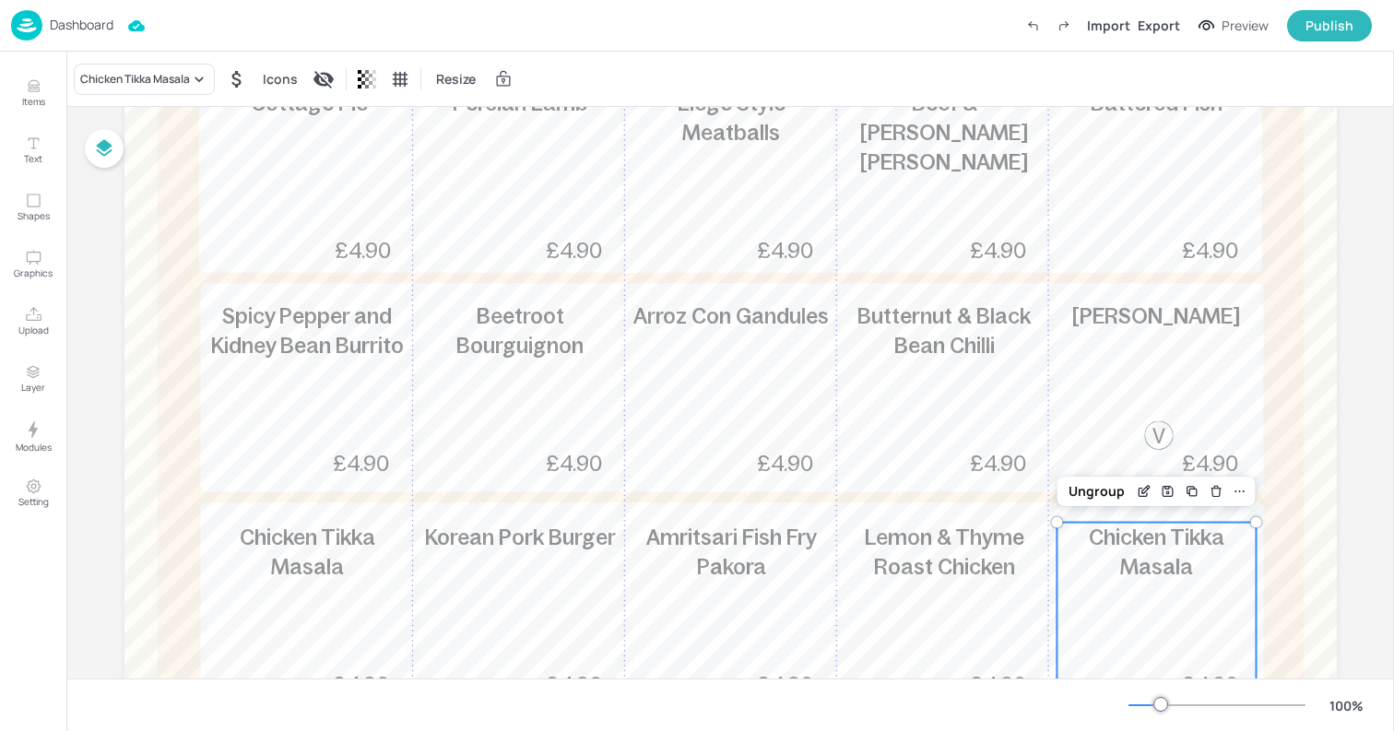
click at [1126, 533] on span "Chicken Tikka Masala" at bounding box center [1157, 552] width 136 height 53
click at [126, 65] on div "Chicken Tikka Masala" at bounding box center [144, 79] width 141 height 31
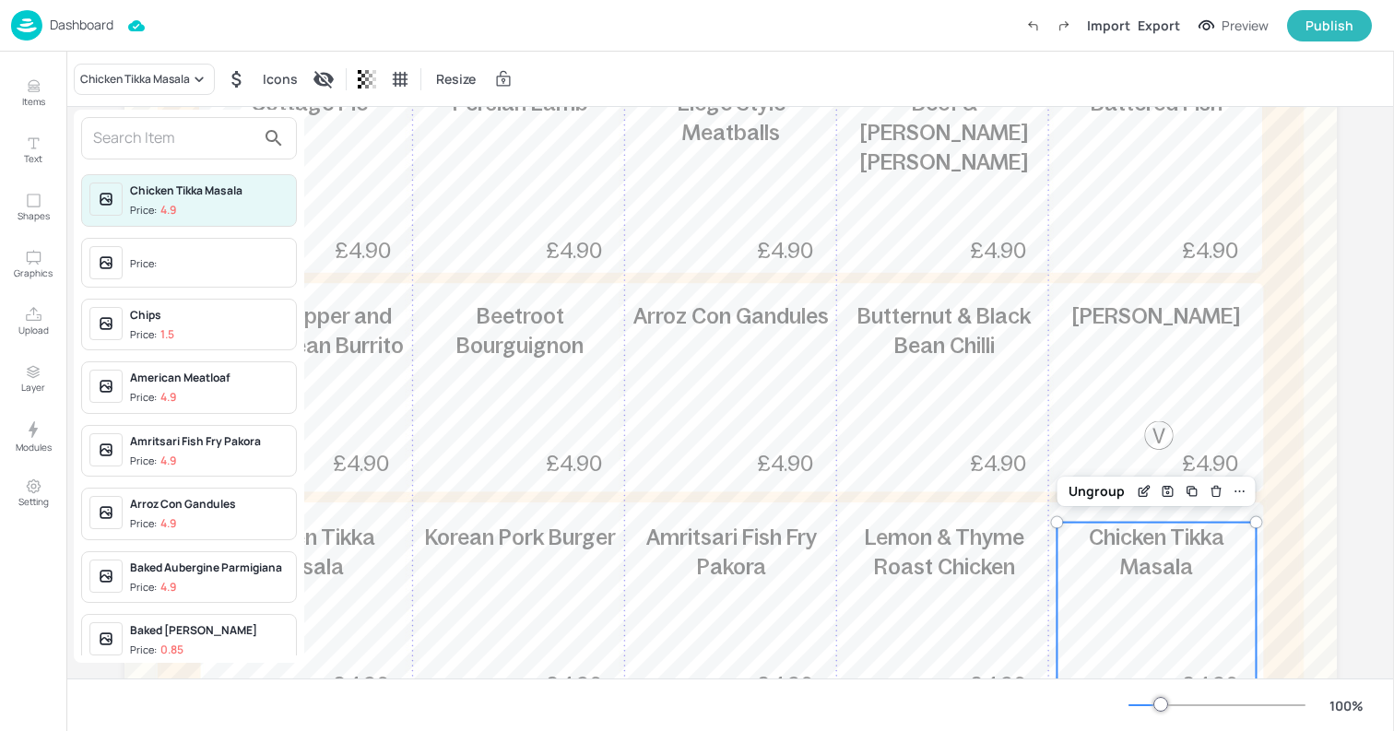
click at [127, 136] on input "text" at bounding box center [174, 139] width 162 height 30
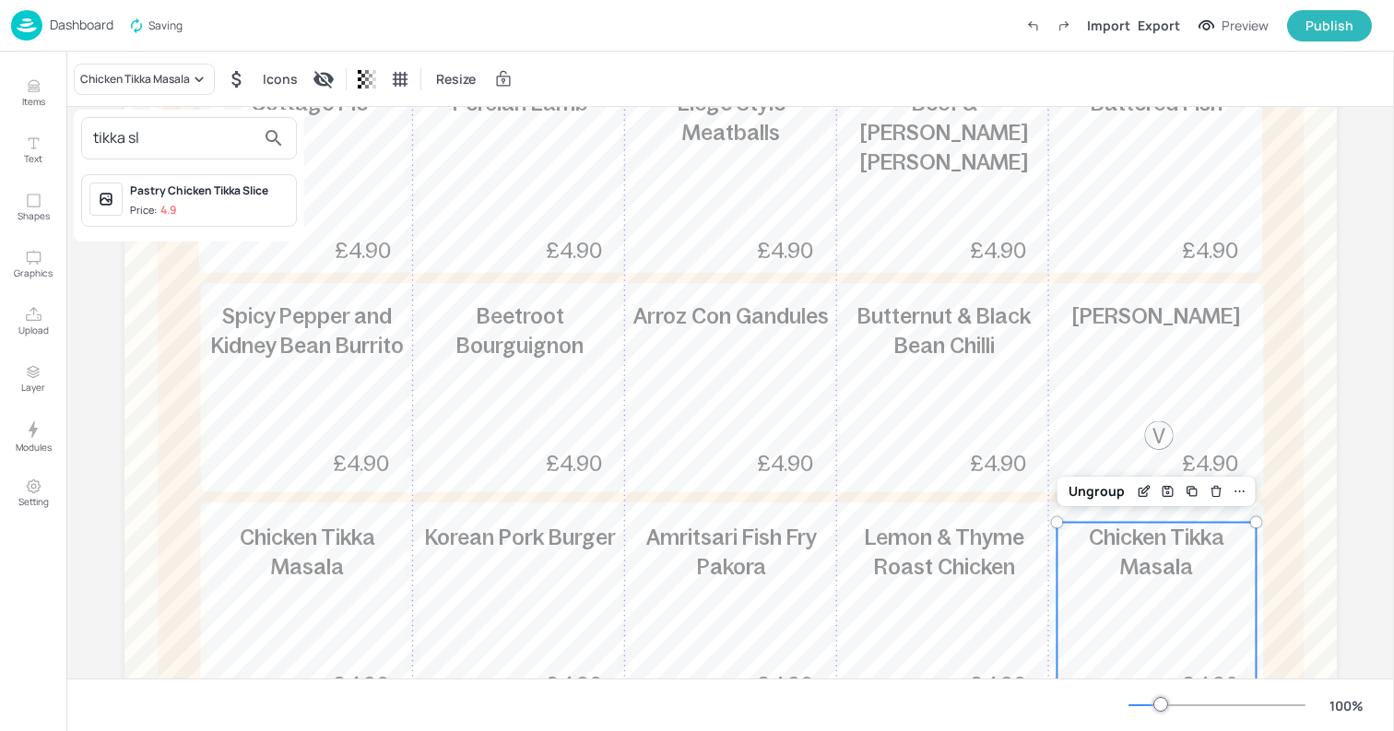
type input "tikka sl"
click at [148, 195] on div "Pastry Chicken Tikka Slice" at bounding box center [209, 191] width 159 height 17
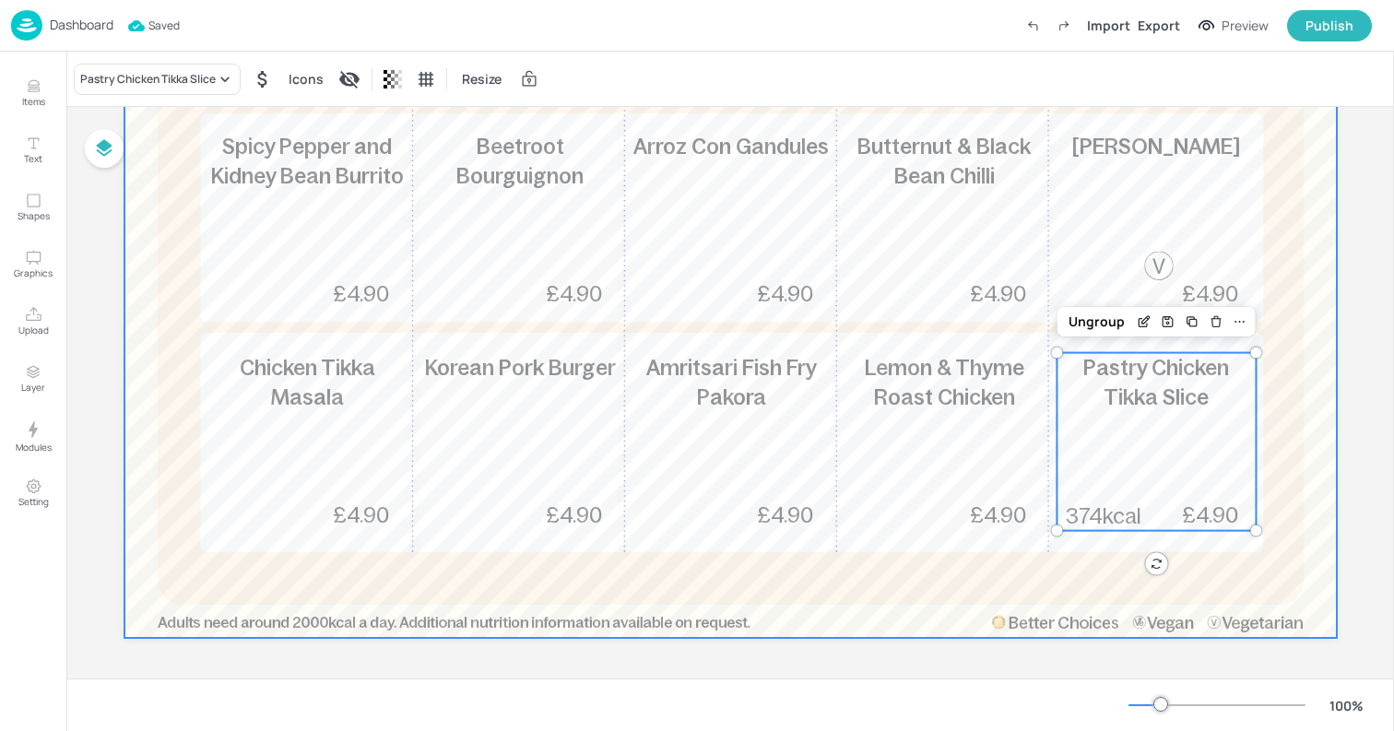
scroll to position [0, 0]
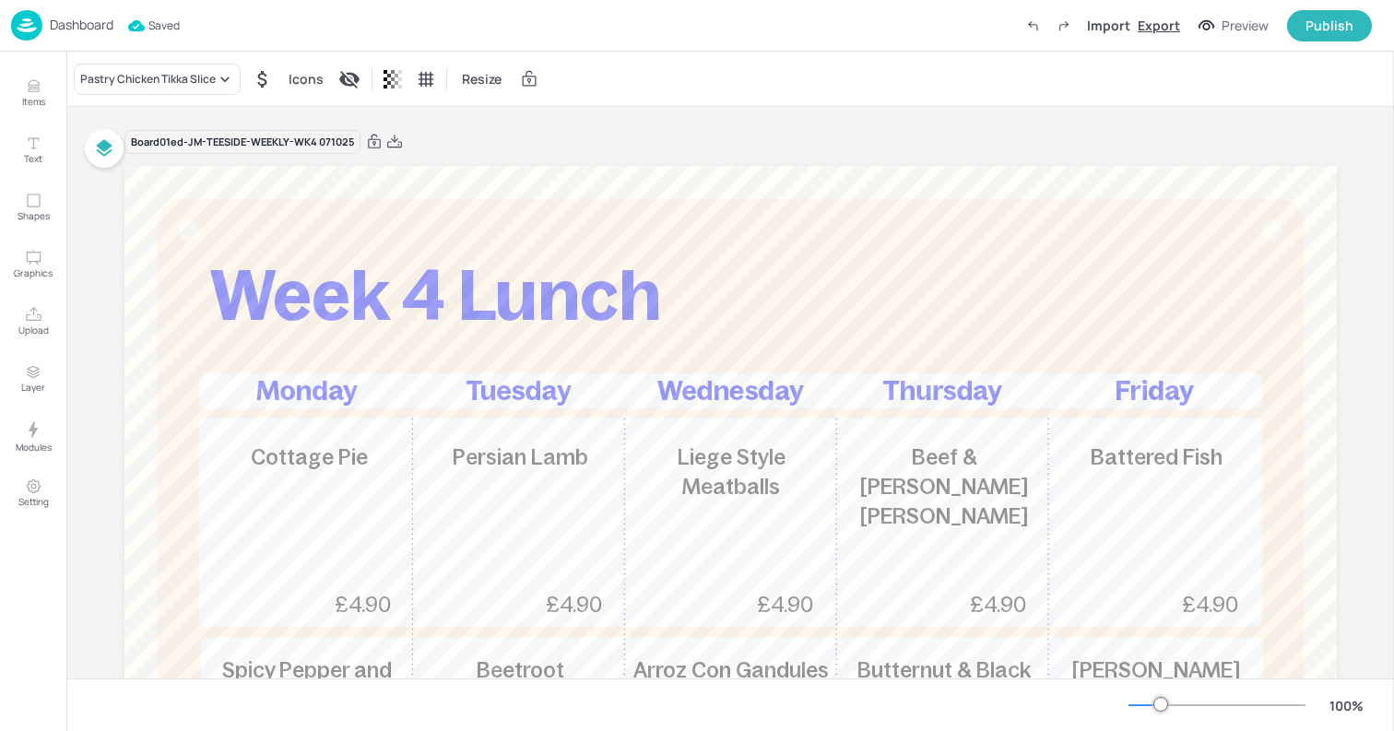
click at [1171, 20] on div "Export" at bounding box center [1159, 25] width 42 height 19
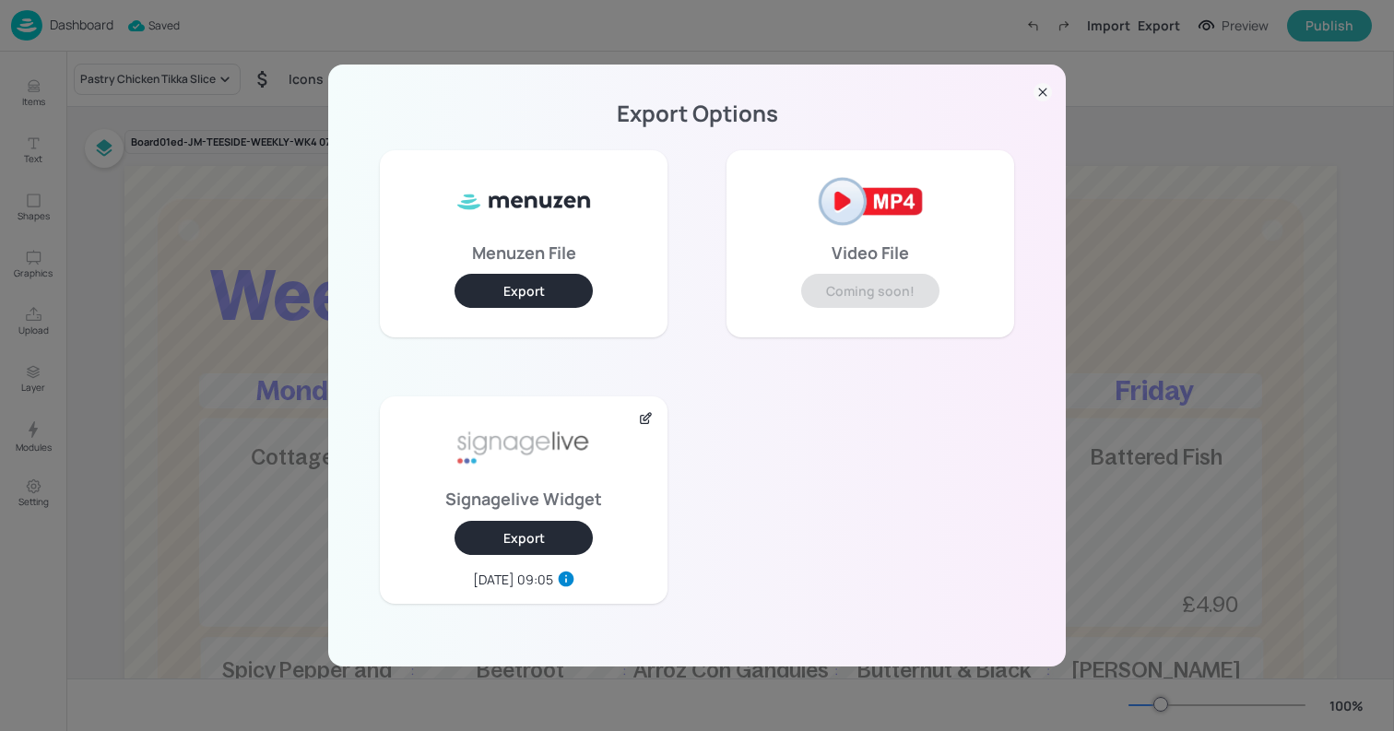
click at [531, 517] on div "Signagelive Widget Export [DATE] 09:05" at bounding box center [524, 500] width 288 height 207
click at [513, 539] on button "Export" at bounding box center [524, 538] width 138 height 34
